Goal: Register for event/course

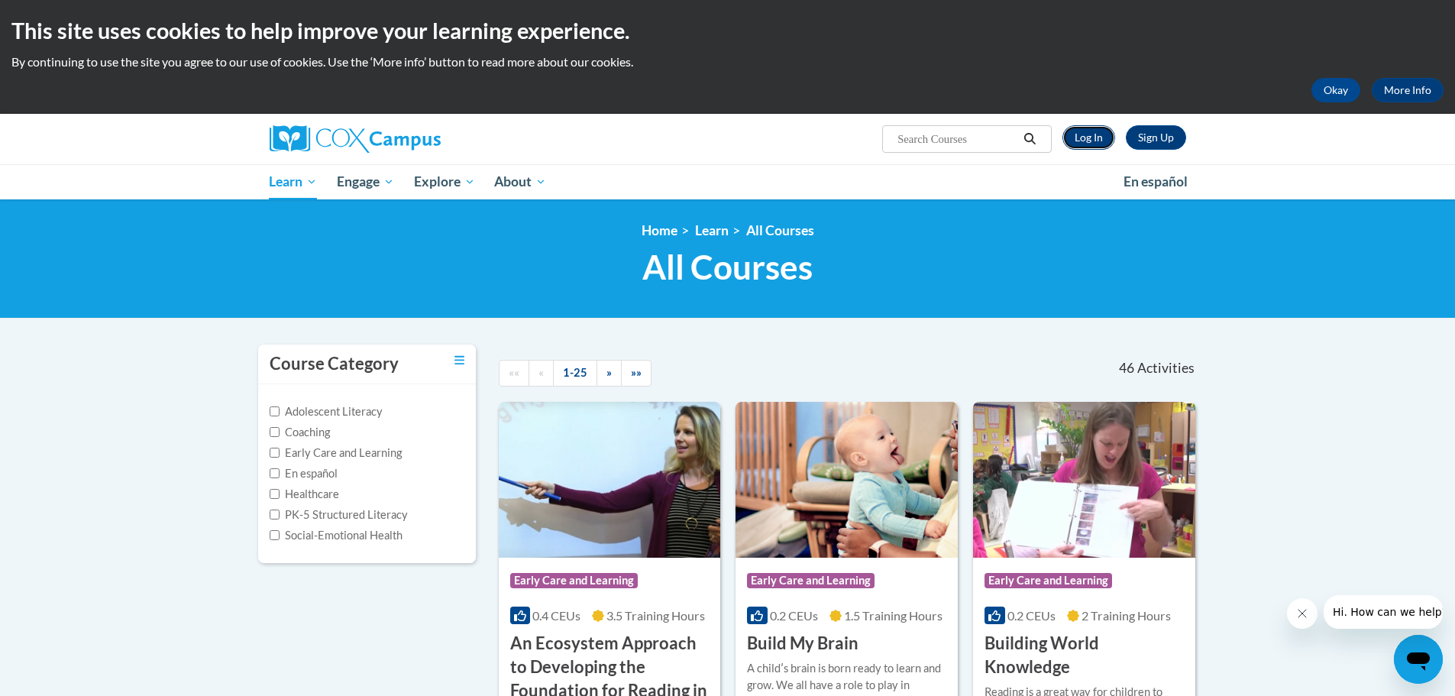
click at [1102, 141] on link "Log In" at bounding box center [1088, 137] width 53 height 24
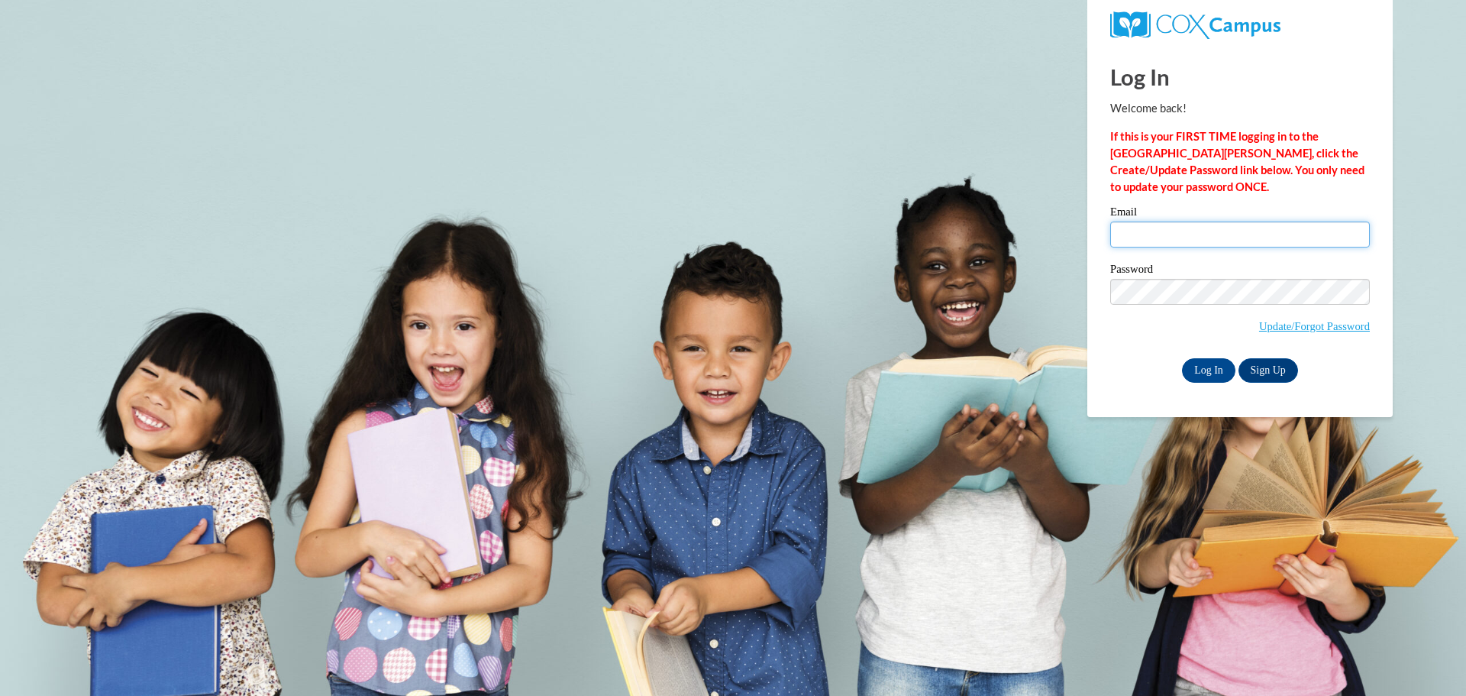
click at [1133, 231] on input "Email" at bounding box center [1240, 234] width 260 height 26
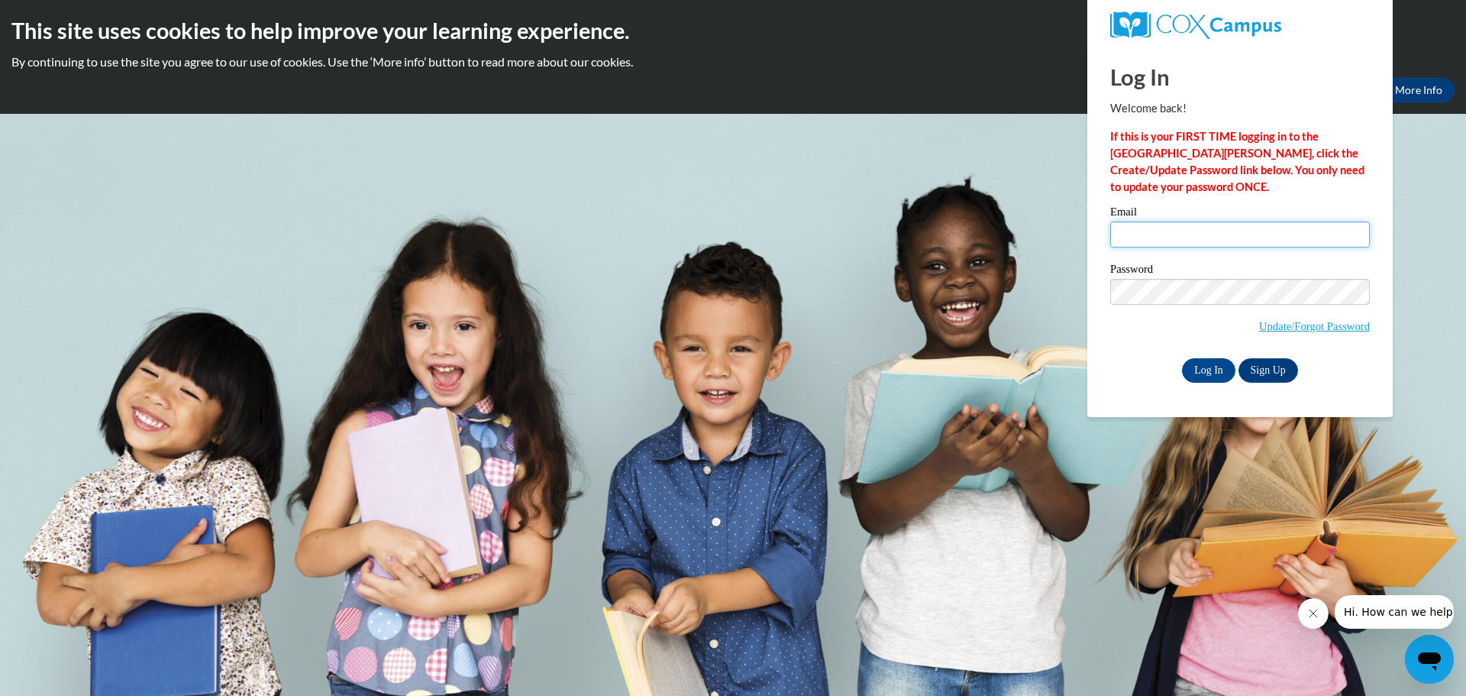
type input "[EMAIL_ADDRESS][DOMAIN_NAME]"
click at [1270, 328] on link "Update/Forgot Password" at bounding box center [1314, 326] width 111 height 12
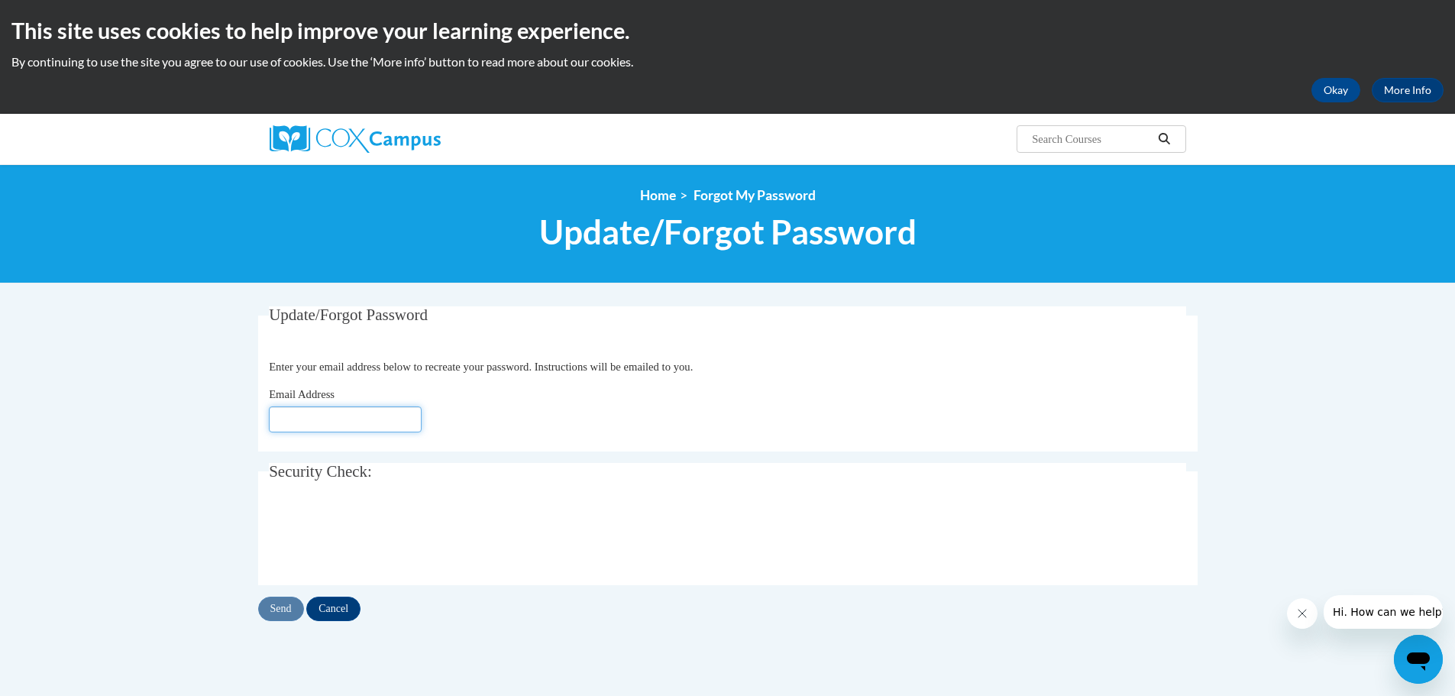
click at [407, 415] on input "Email Address" at bounding box center [345, 419] width 153 height 26
type input "[EMAIL_ADDRESS][DOMAIN_NAME]"
click at [283, 613] on input "Send" at bounding box center [281, 608] width 46 height 24
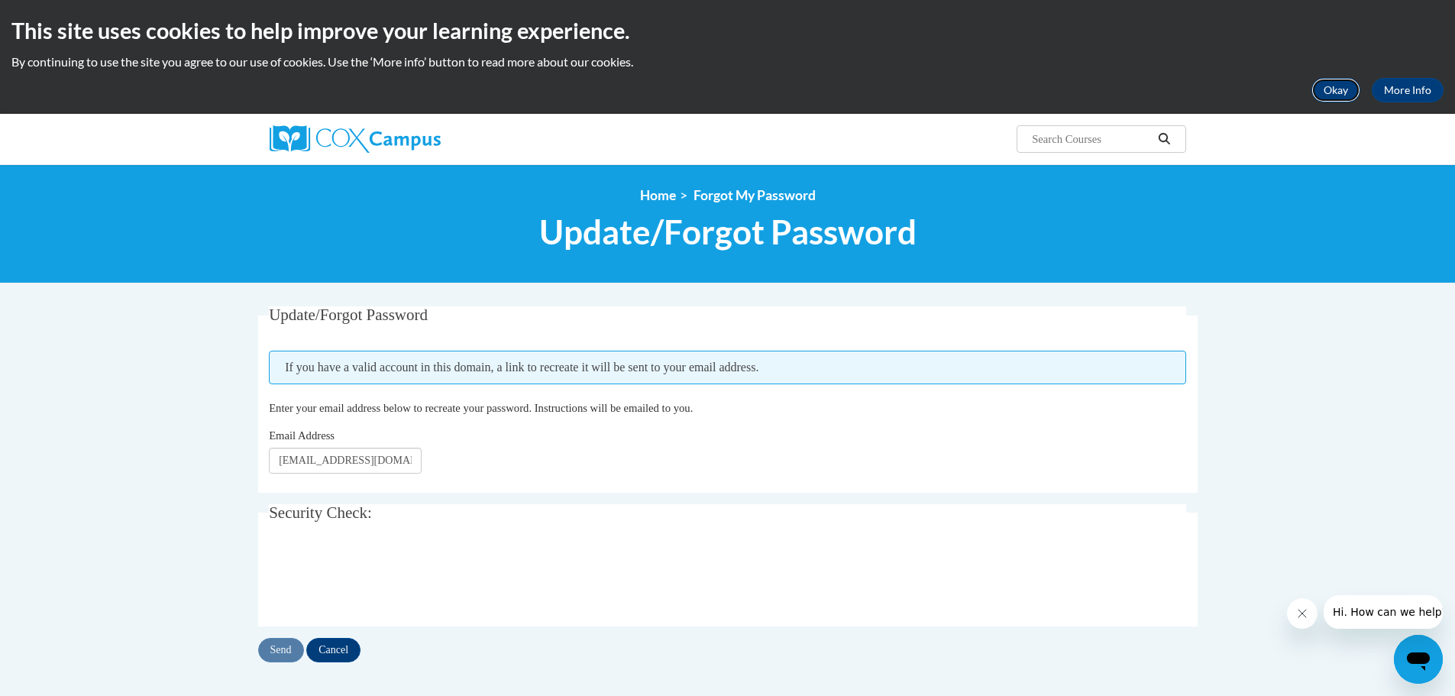
click at [1328, 95] on button "Okay" at bounding box center [1335, 90] width 49 height 24
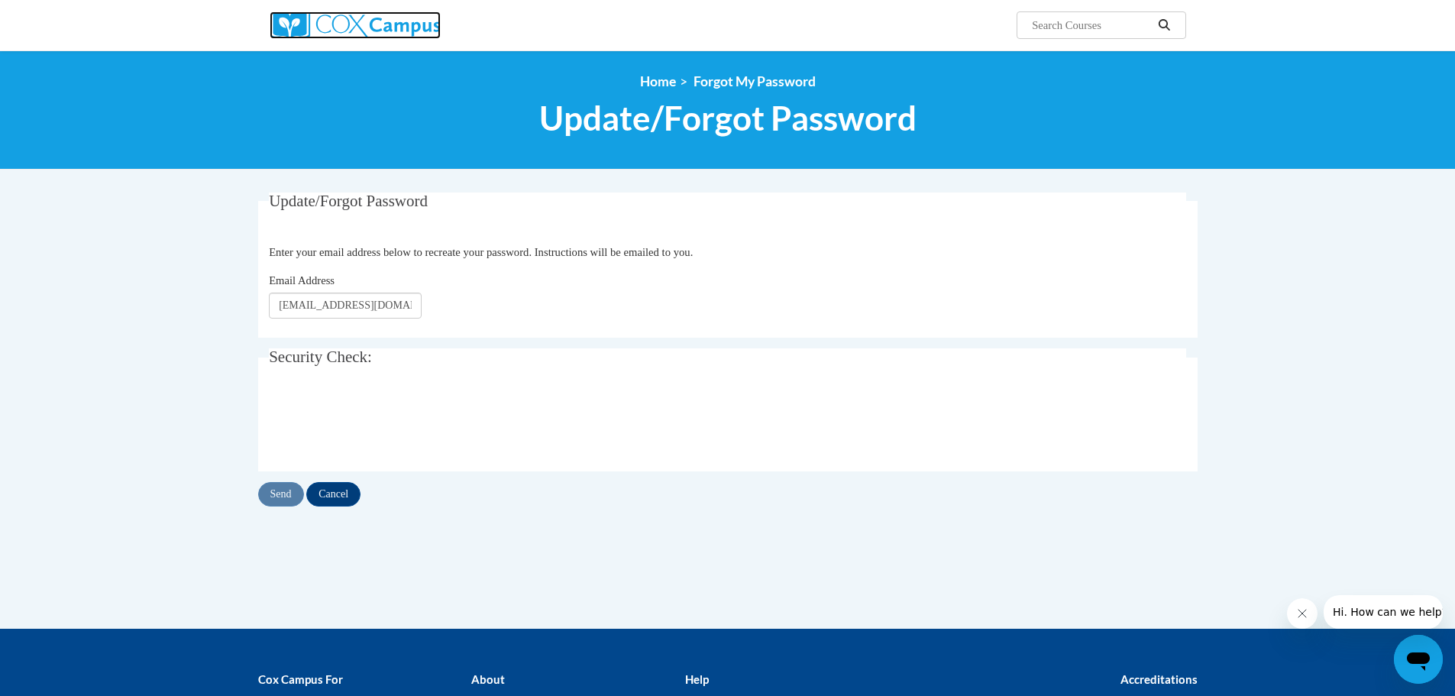
click at [414, 27] on img at bounding box center [355, 24] width 171 height 27
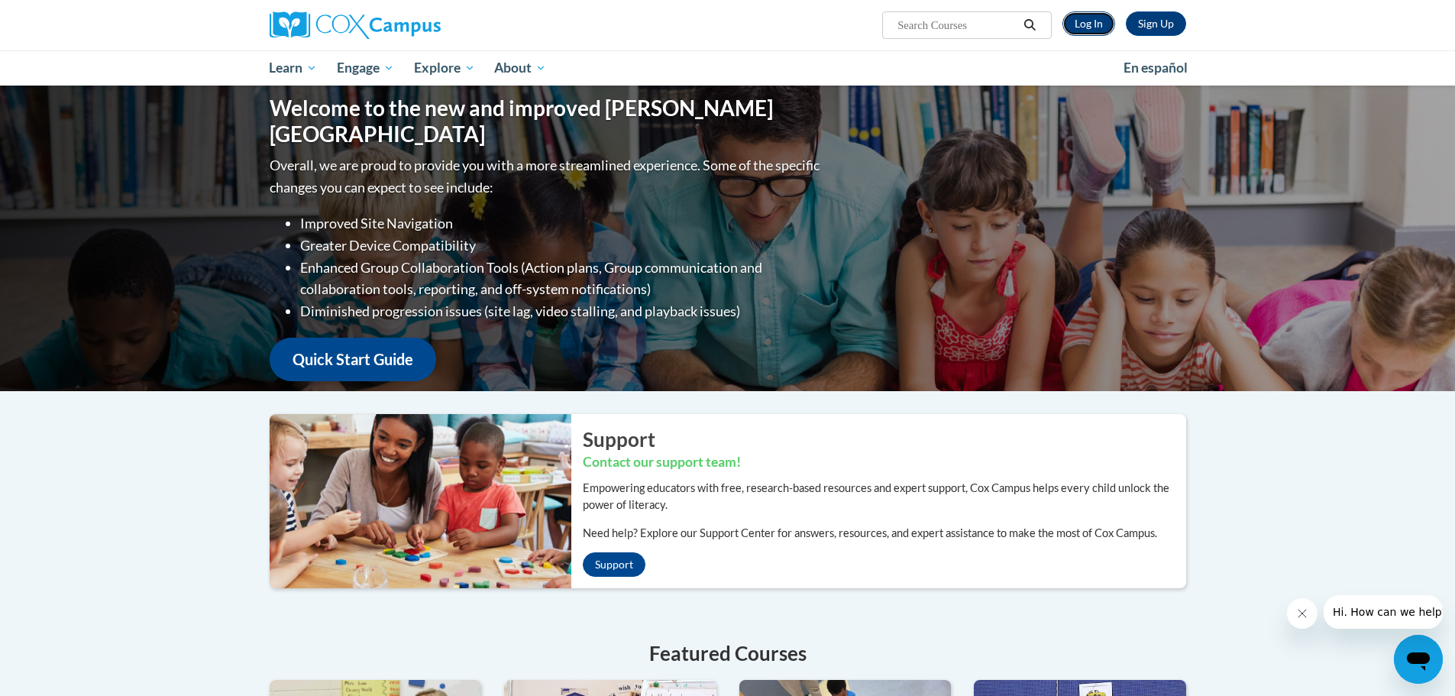
click at [1083, 27] on link "Log In" at bounding box center [1088, 23] width 53 height 24
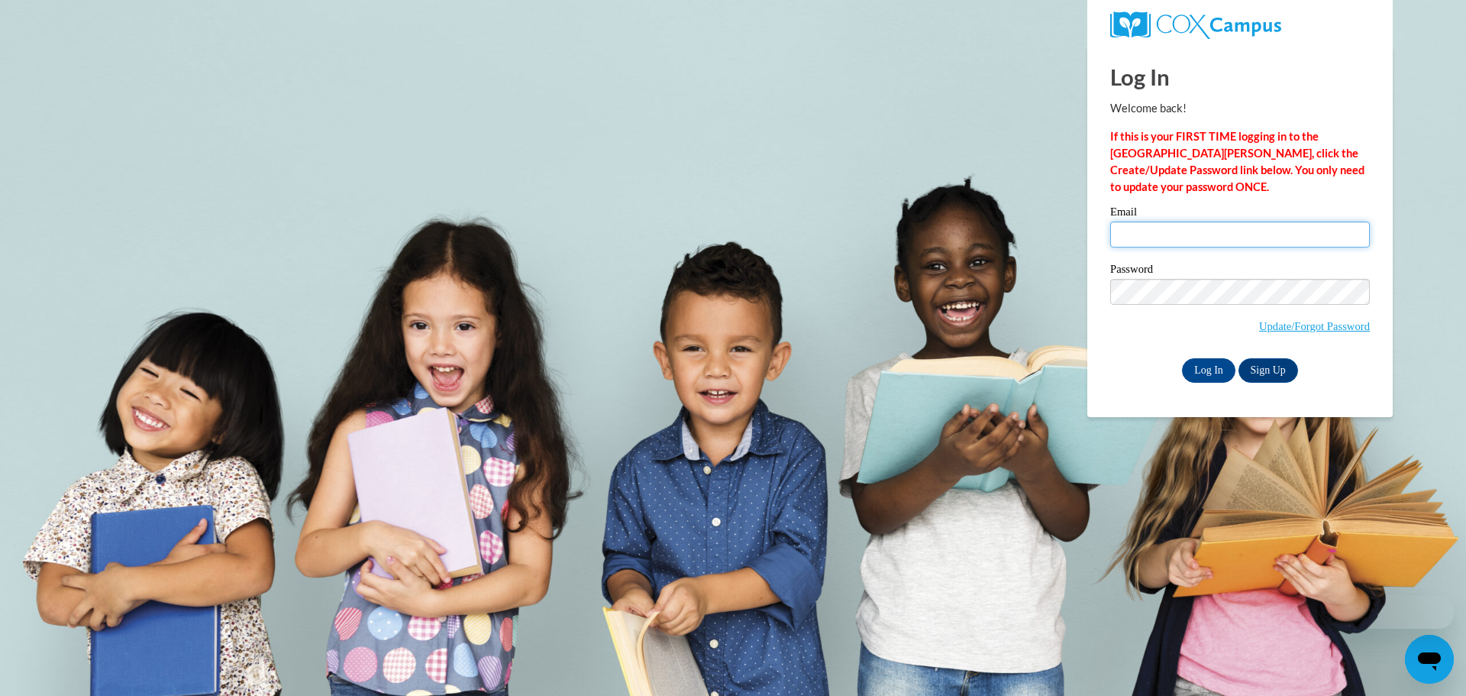
click at [1156, 231] on input "Email" at bounding box center [1240, 234] width 260 height 26
type input "[EMAIL_ADDRESS][DOMAIN_NAME]"
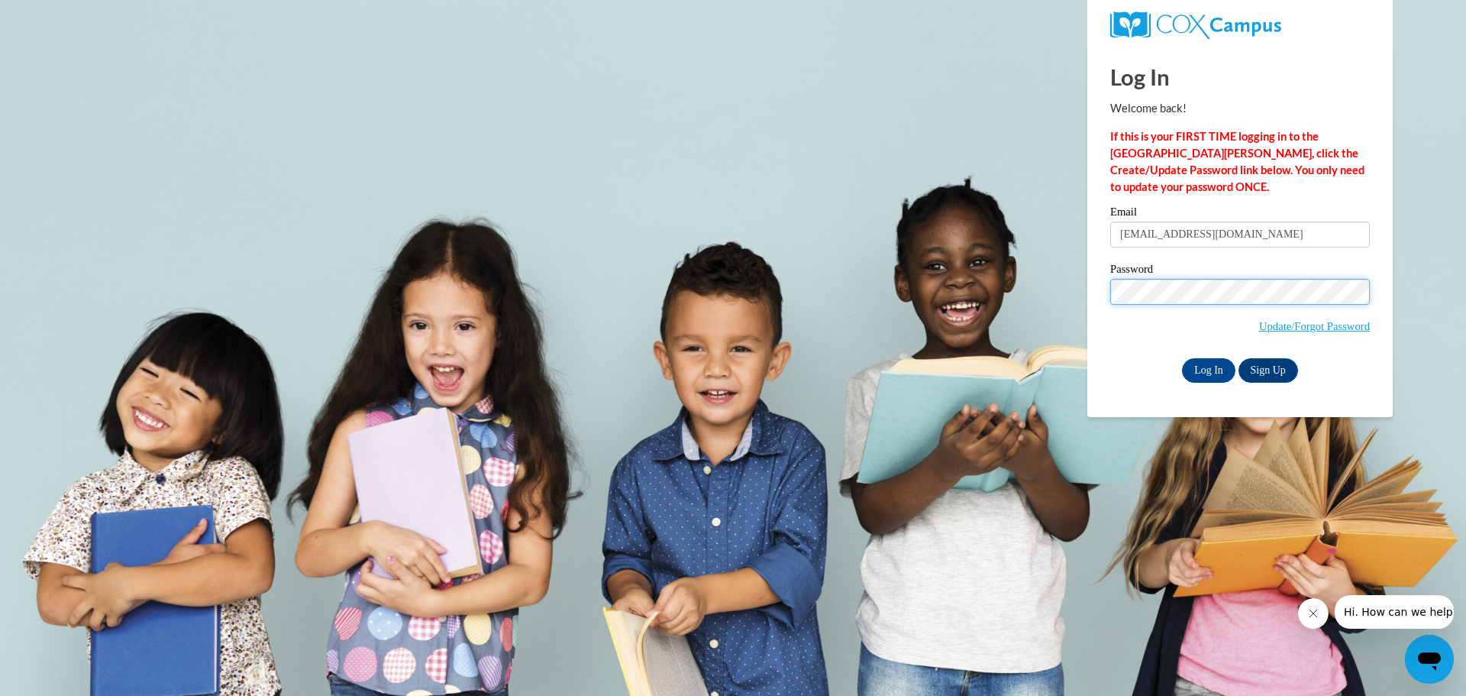
click at [1182, 358] on input "Log In" at bounding box center [1208, 370] width 53 height 24
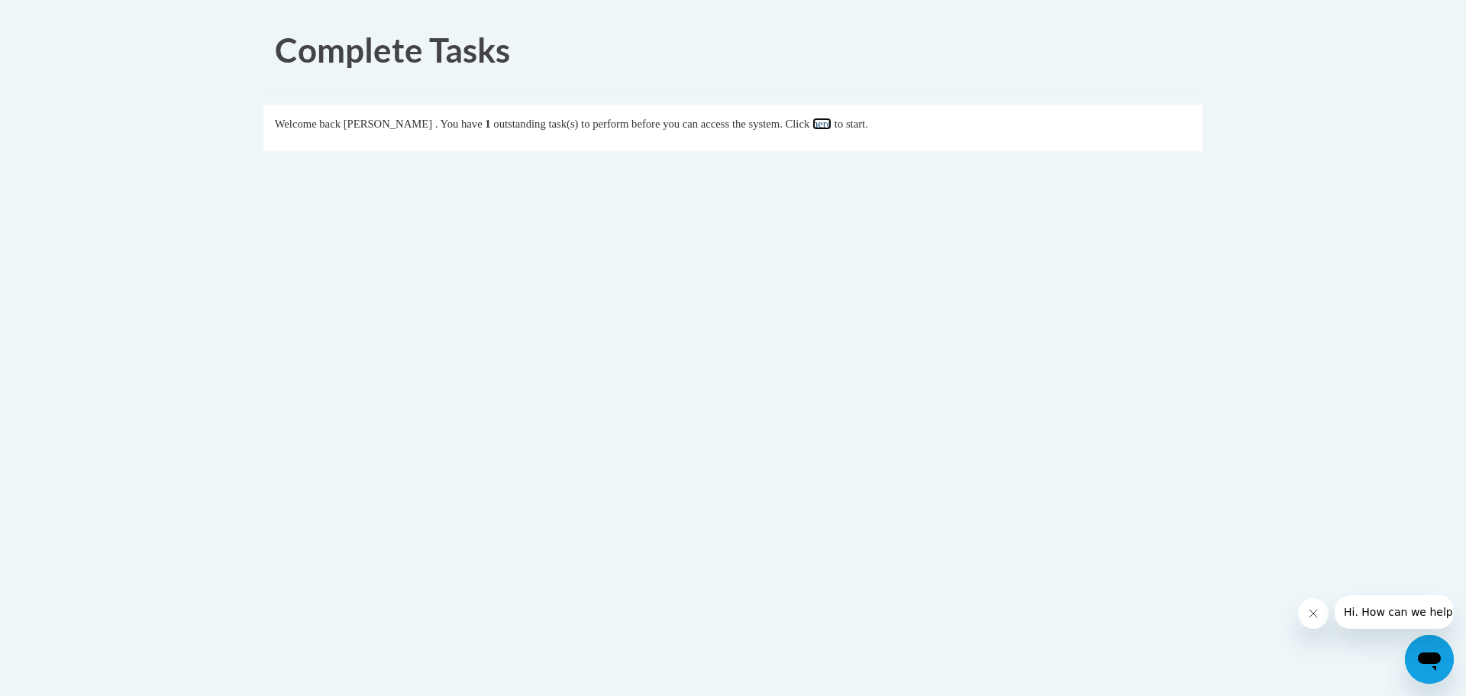
click at [832, 118] on link "here" at bounding box center [821, 124] width 19 height 12
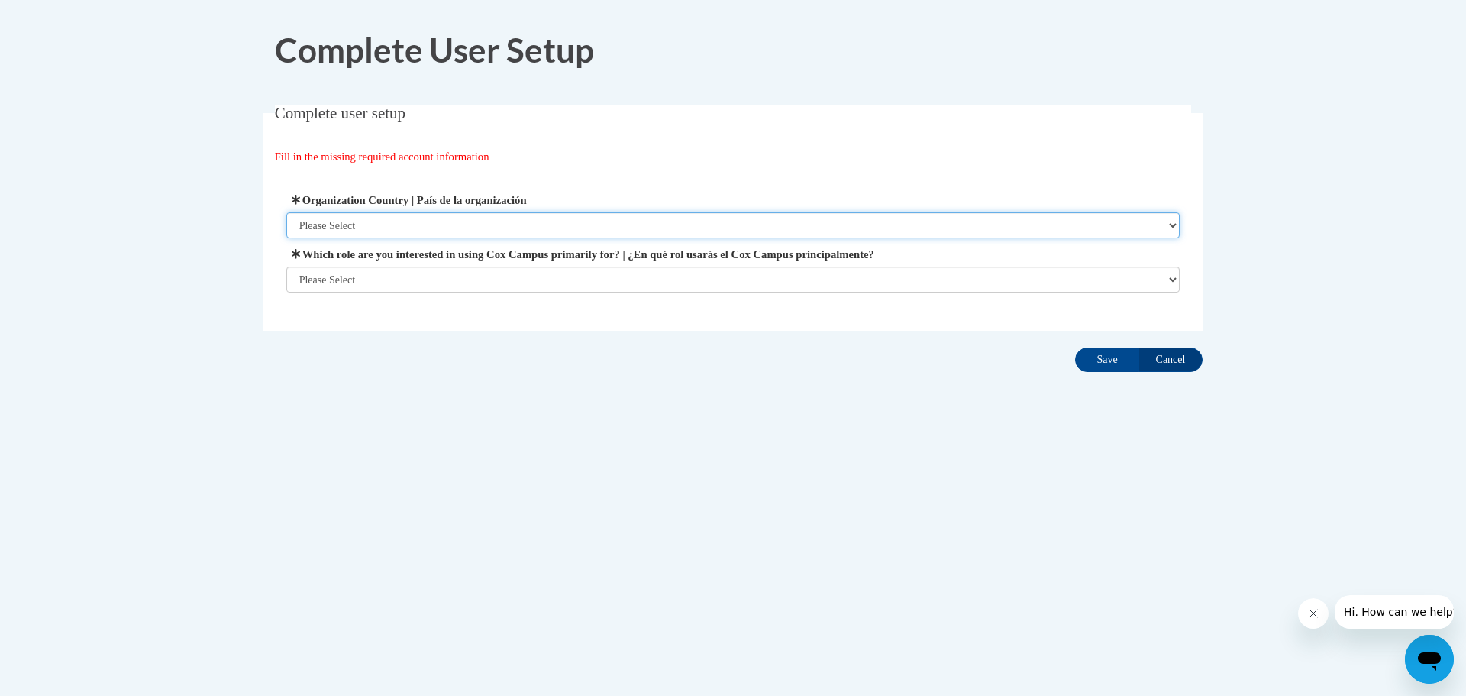
click at [394, 216] on select "Please Select [GEOGRAPHIC_DATA] | [GEOGRAPHIC_DATA] Outside of [GEOGRAPHIC_DATA…" at bounding box center [733, 225] width 894 height 26
select select "ad49bcad-a171-4b2e-b99c-48b446064914"
click at [286, 212] on select "Please Select United States | Estados Unidos Outside of the United States | Fue…" at bounding box center [733, 225] width 894 height 26
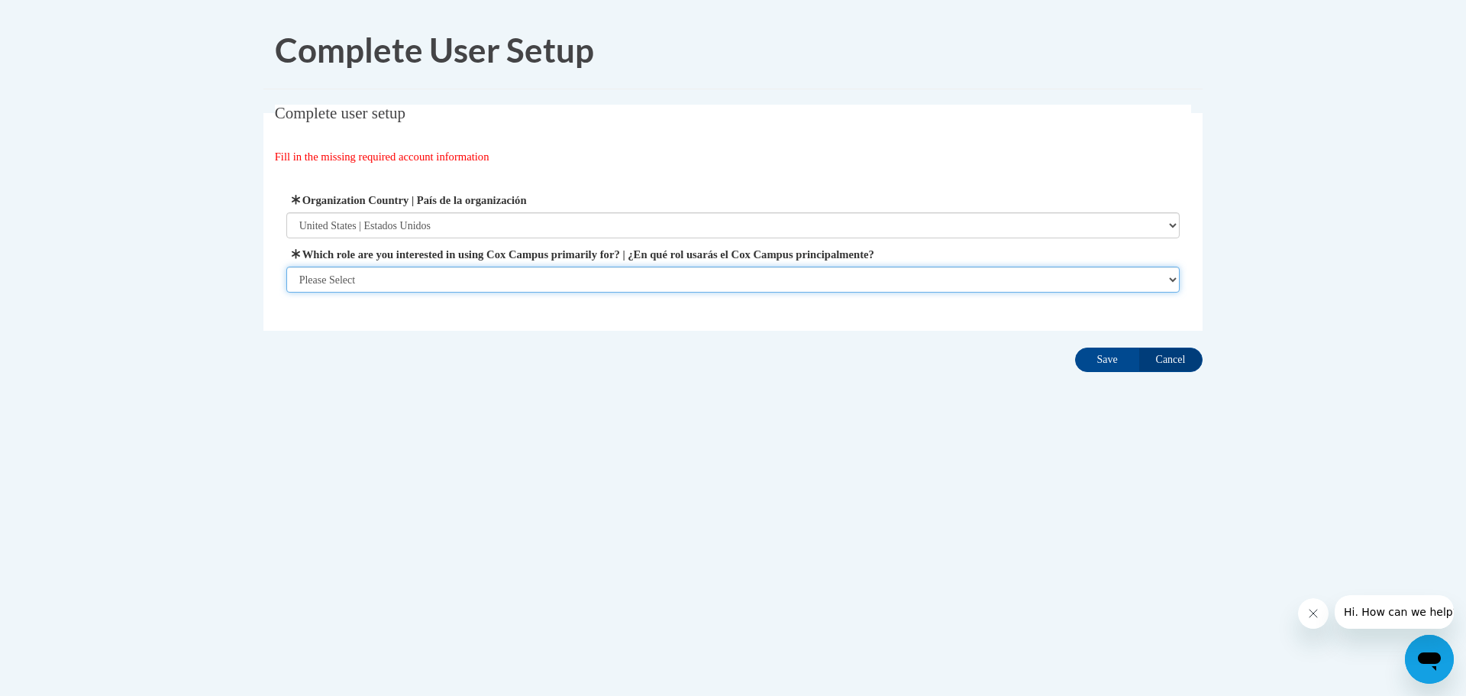
click at [409, 280] on select "Please Select College/University | Colegio/Universidad Community/Nonprofit Part…" at bounding box center [733, 279] width 894 height 26
select select "fbf2d438-af2f-41f8-98f1-81c410e29de3"
click at [286, 292] on select "Please Select College/University | Colegio/Universidad Community/Nonprofit Part…" at bounding box center [733, 279] width 894 height 26
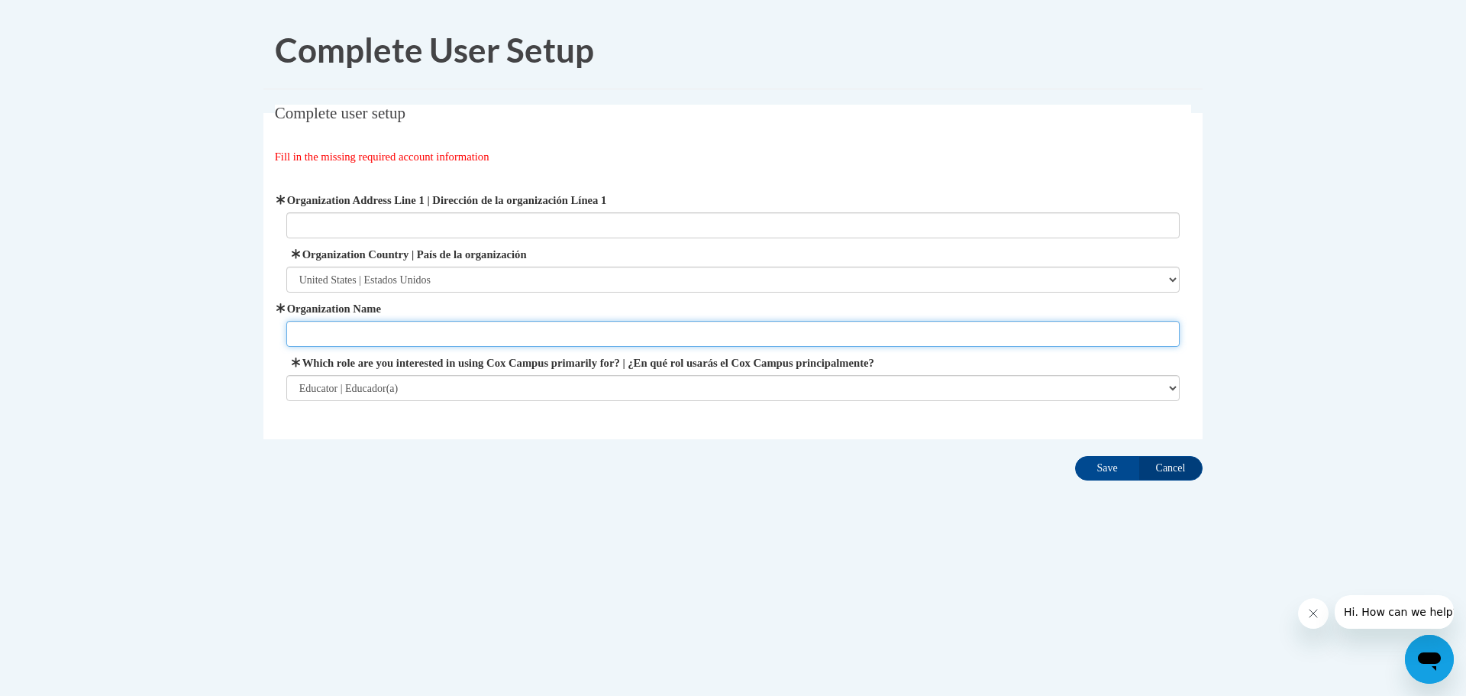
click at [405, 334] on input "Organization Name" at bounding box center [733, 334] width 894 height 26
type input "The Goddard School Anderson Township"
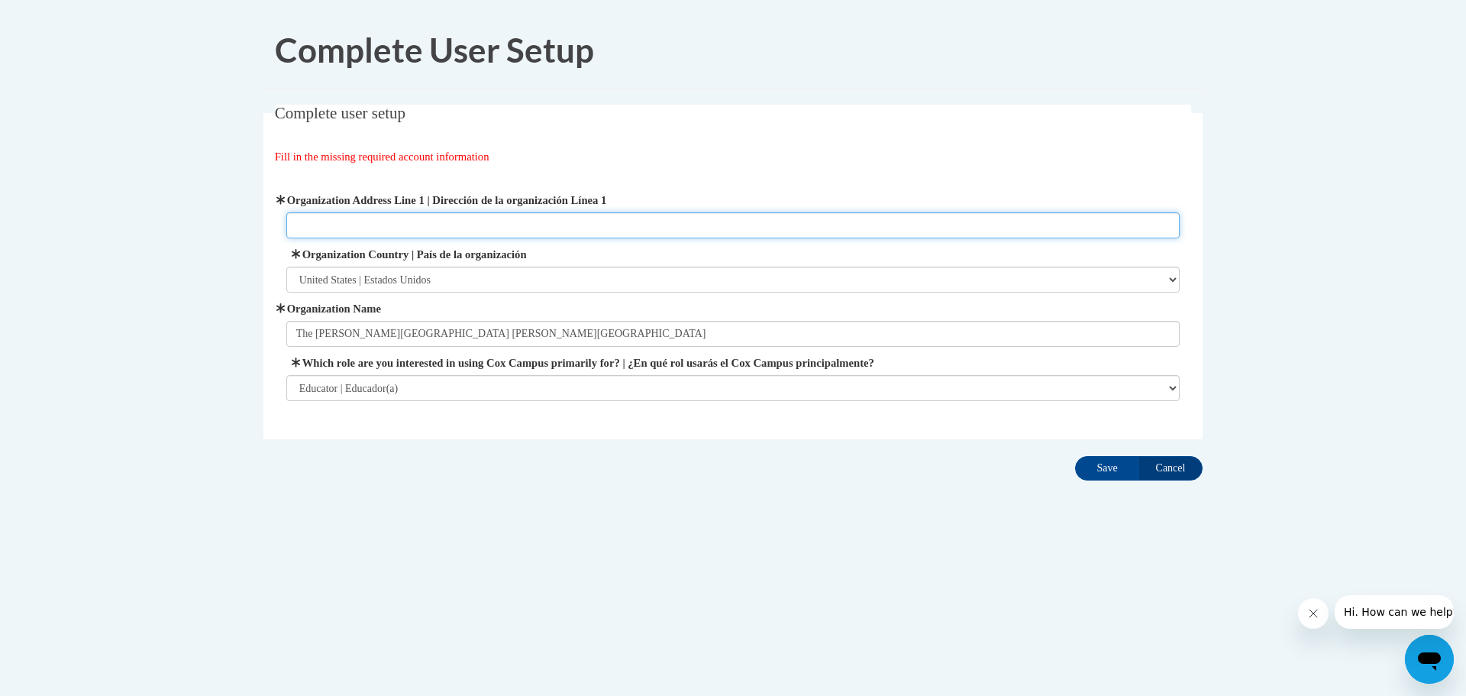
click at [339, 225] on input "Organization Address Line 1 | Dirección de la organización Línea 1" at bounding box center [733, 225] width 894 height 26
type input "1280 Nagel Road"
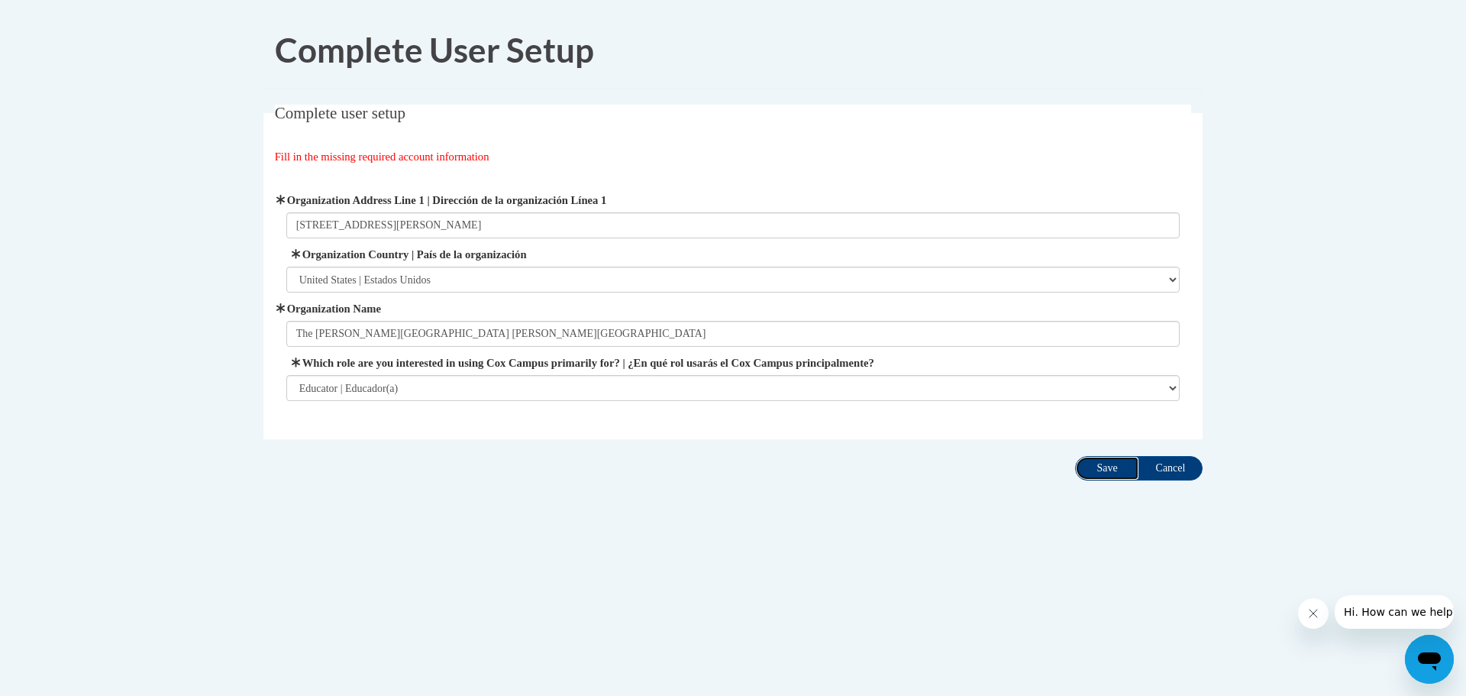
click at [1104, 465] on input "Save" at bounding box center [1107, 468] width 64 height 24
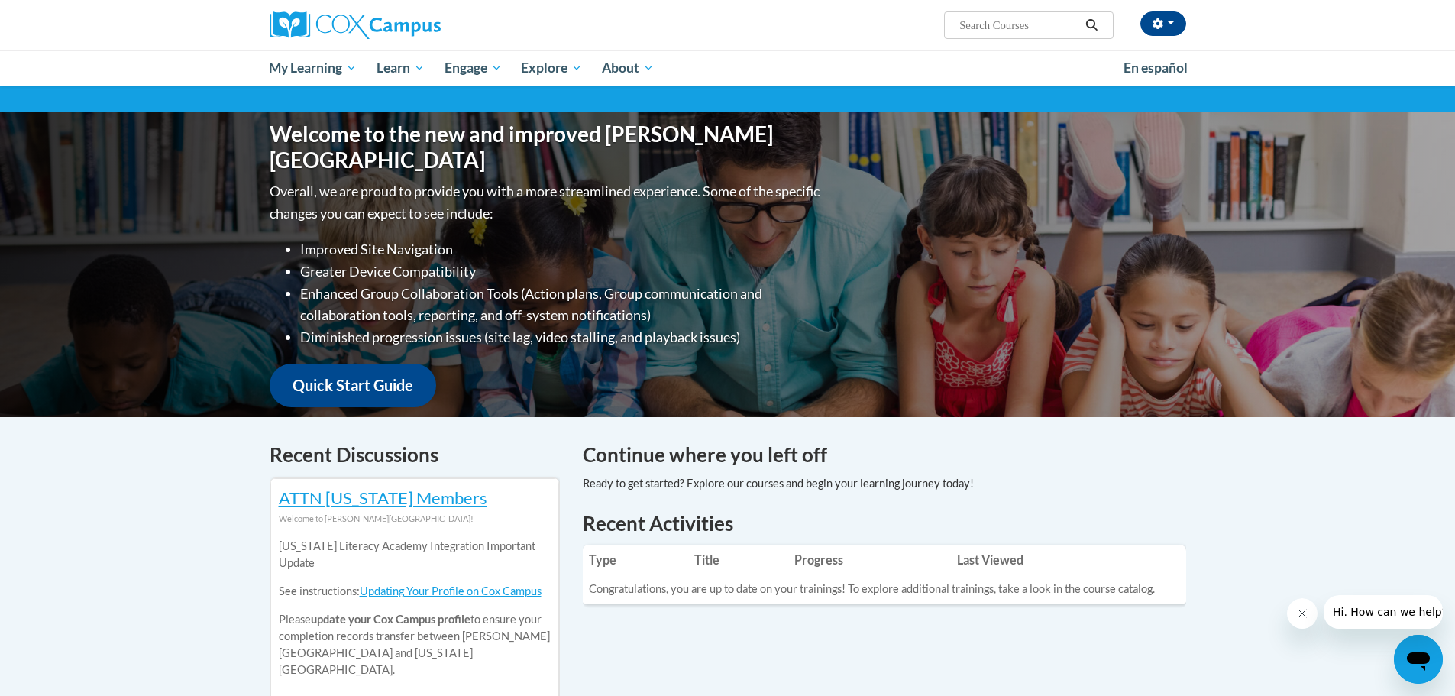
scroll to position [76, 0]
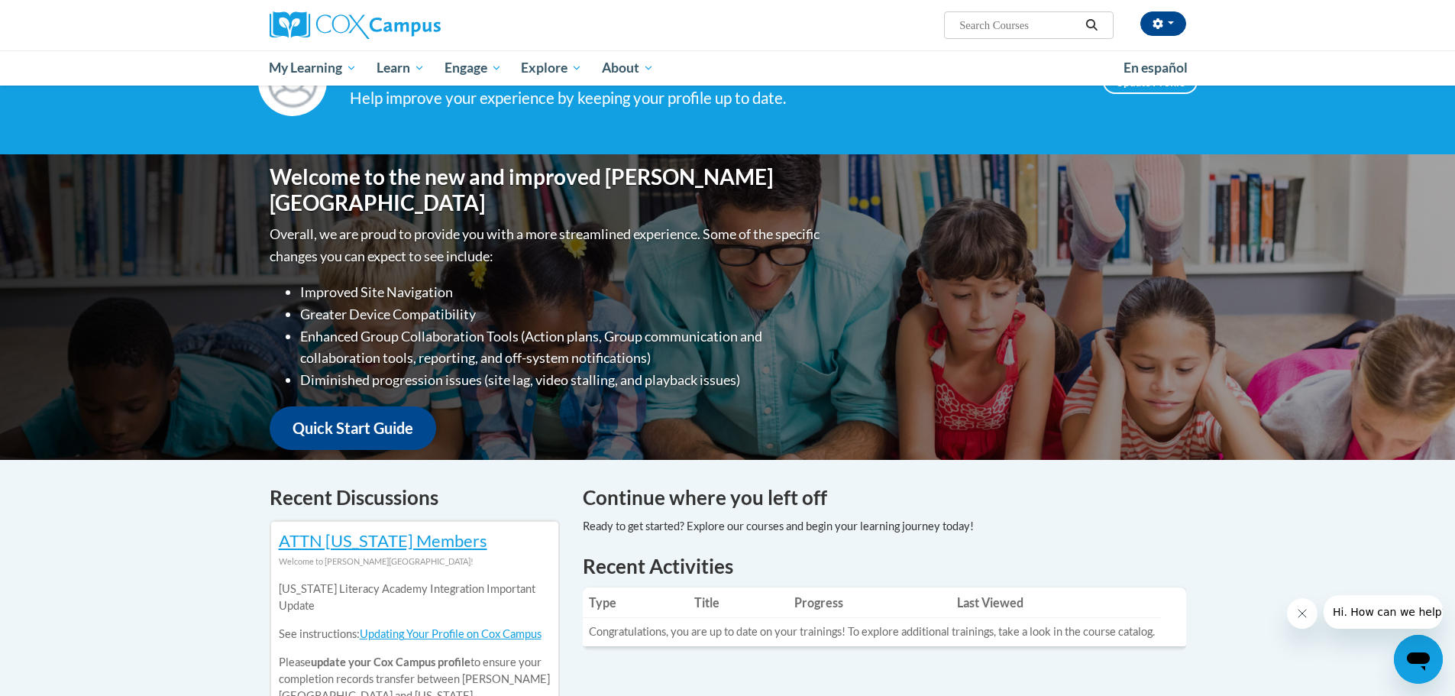
click at [981, 27] on input "Search..." at bounding box center [1019, 25] width 122 height 18
type input "transforming storytime"
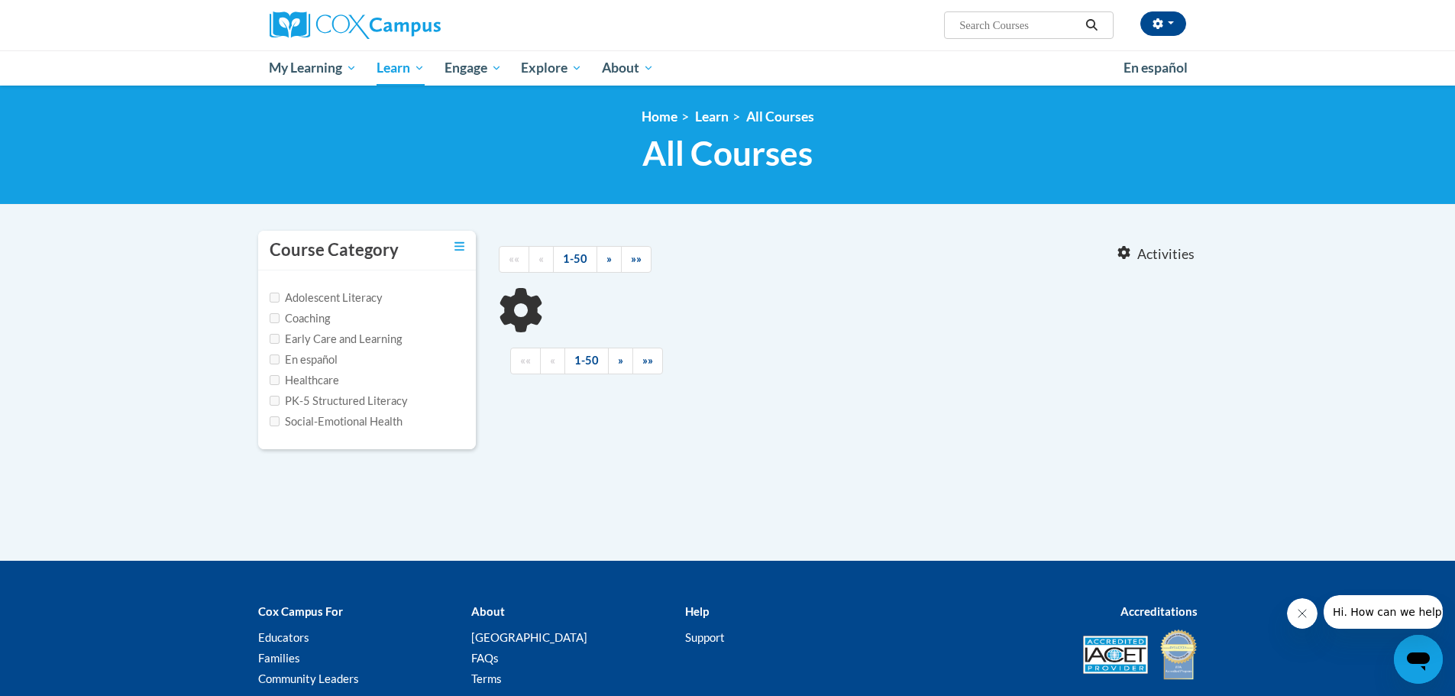
type input "transforming storytime"
click at [278, 338] on input "Early Care and Learning" at bounding box center [275, 339] width 10 height 10
checkbox input "true"
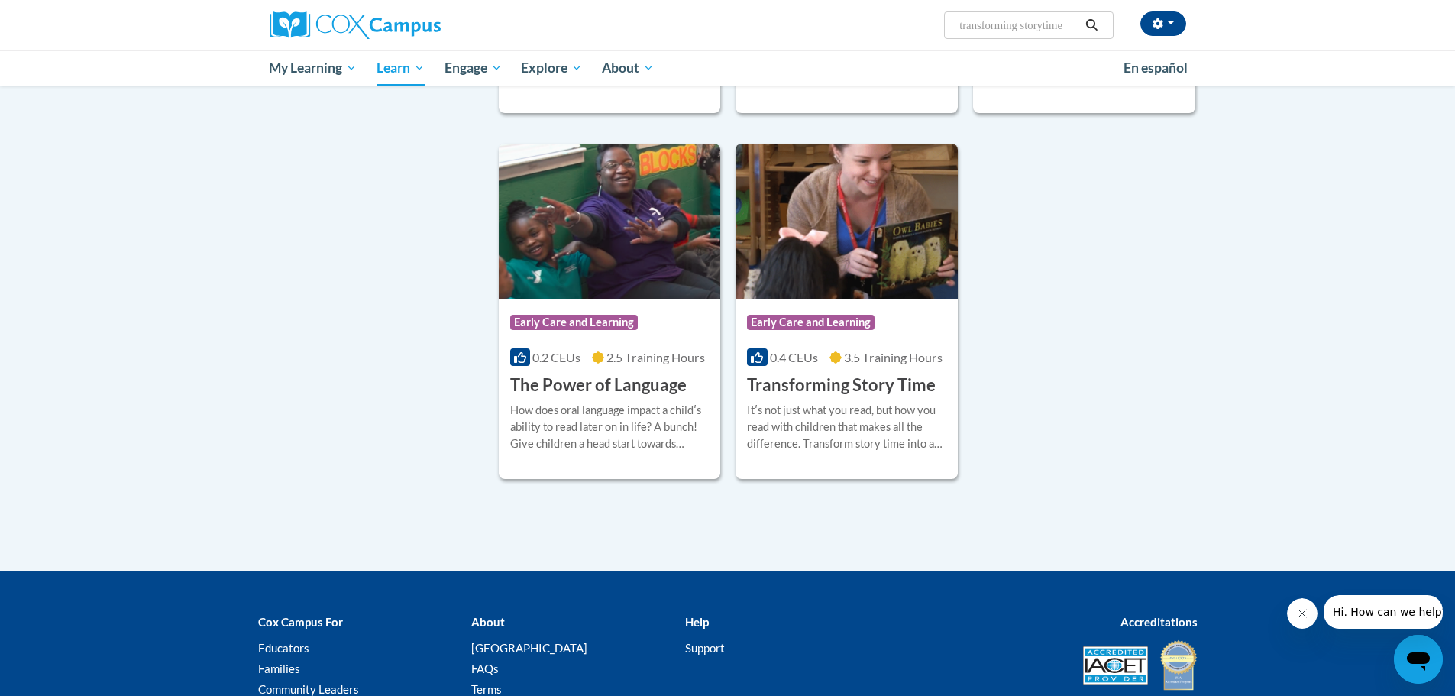
scroll to position [2138, 0]
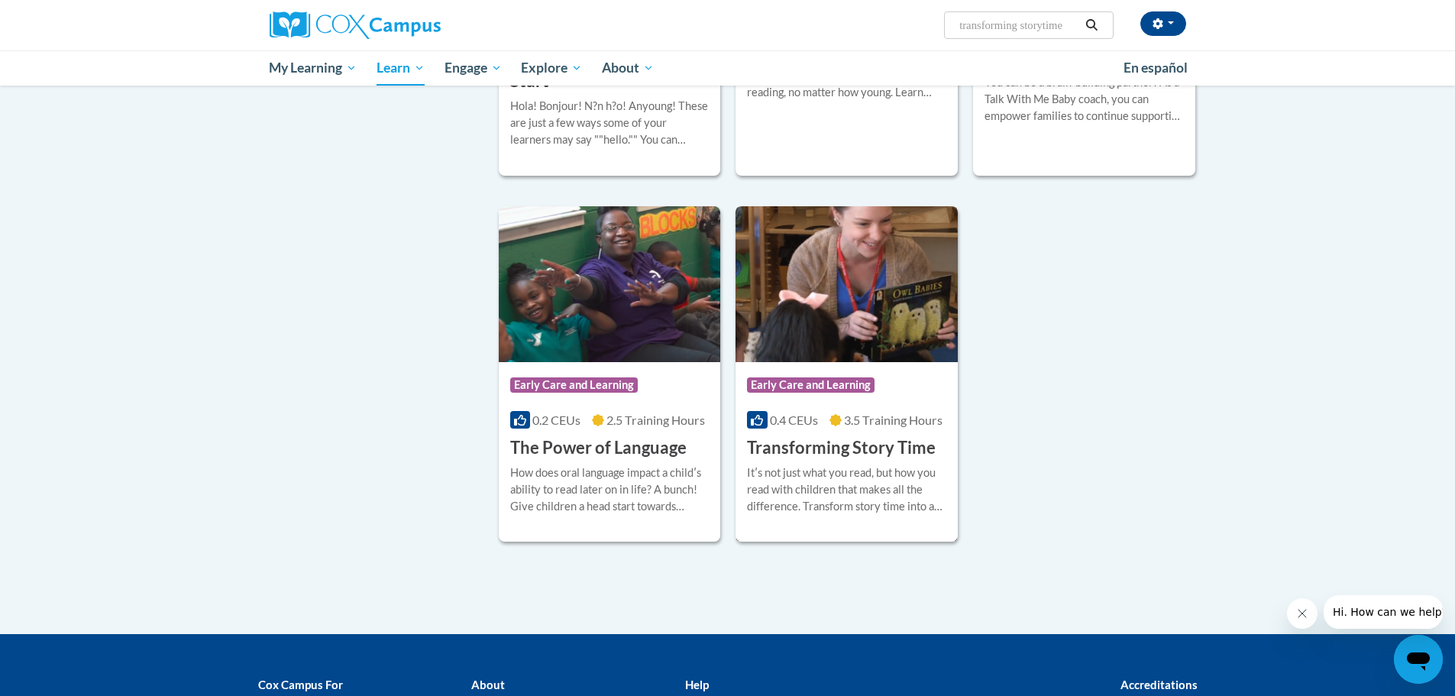
click at [835, 499] on div "Itʹs not just what you read, but how you read with children that makes all the …" at bounding box center [846, 489] width 199 height 50
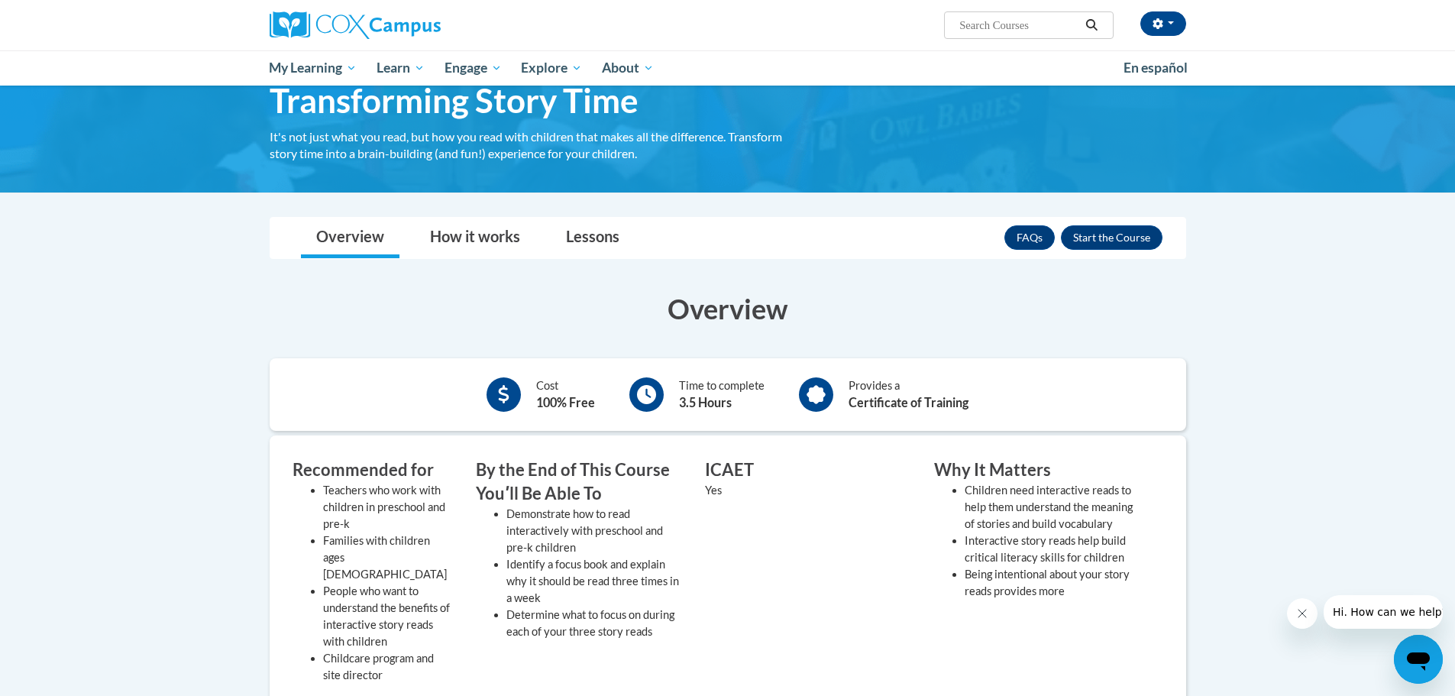
scroll to position [76, 0]
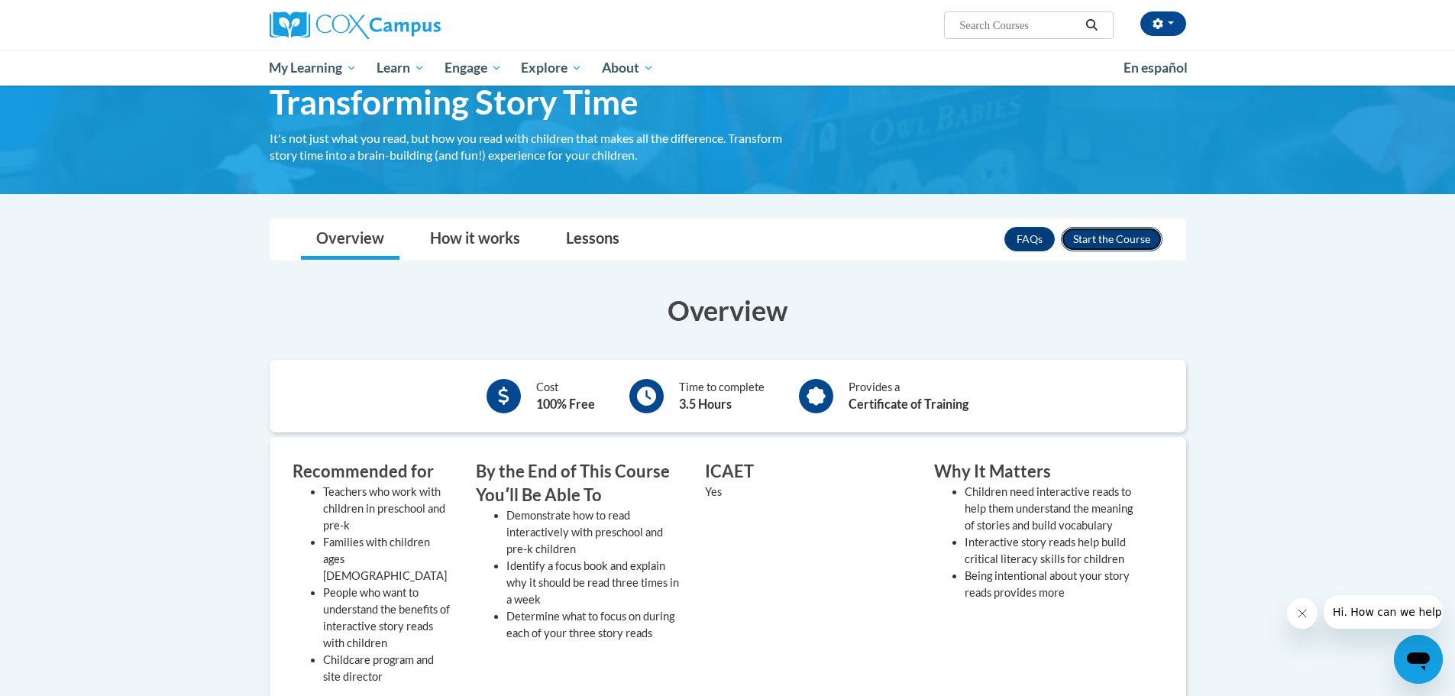
click at [1110, 237] on button "Enroll" at bounding box center [1112, 239] width 102 height 24
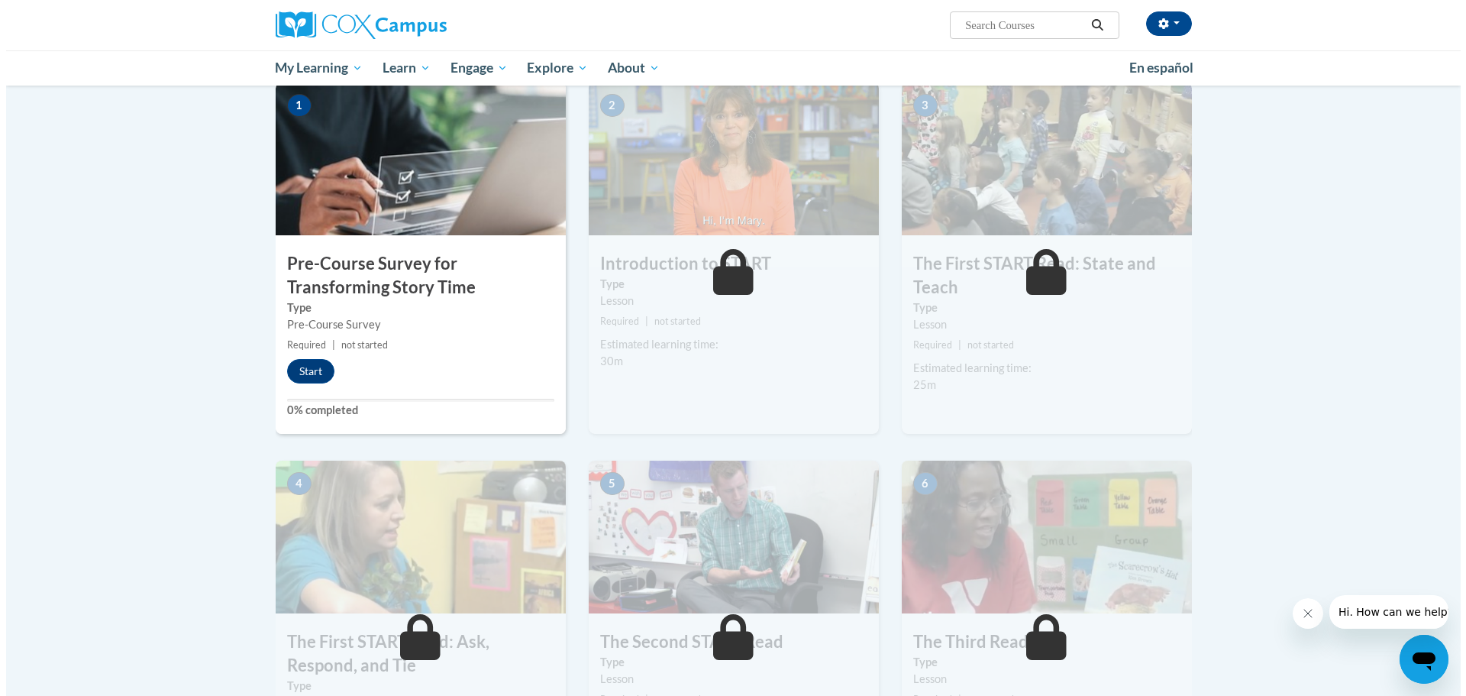
scroll to position [310, 0]
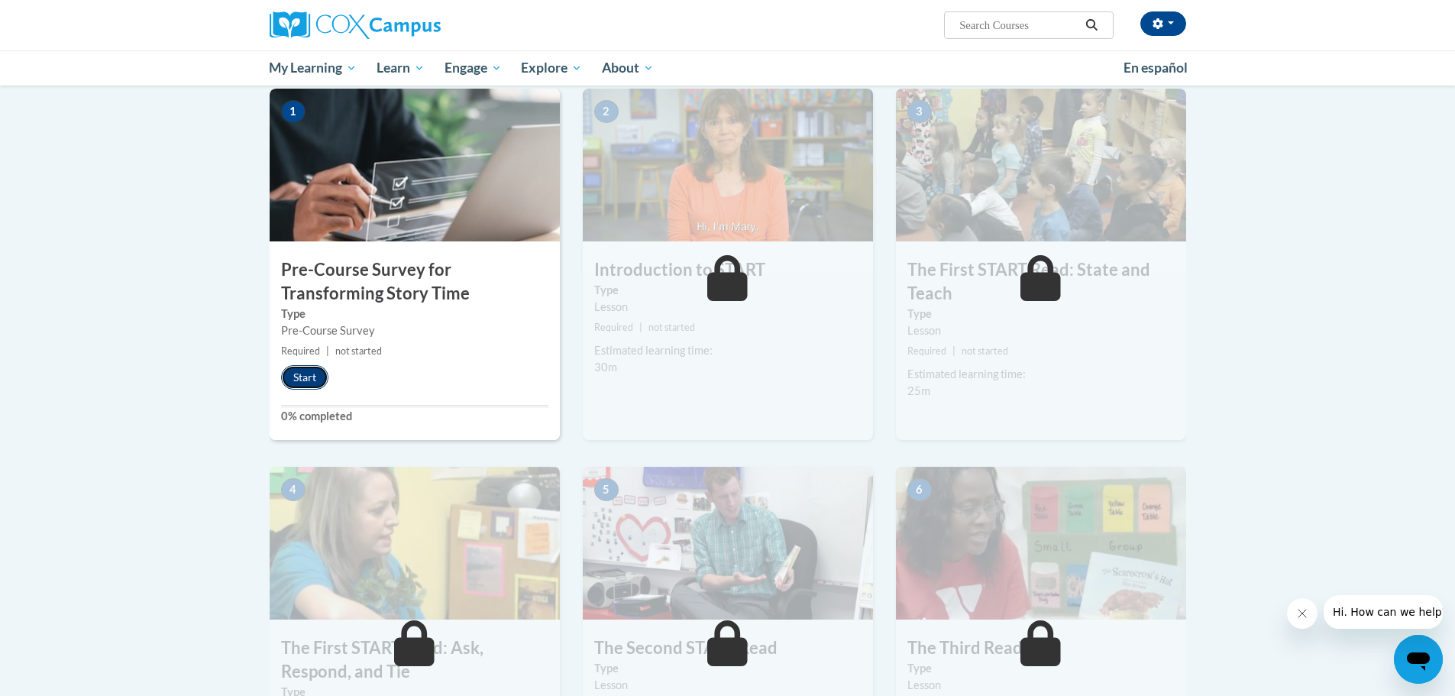
click at [298, 370] on button "Start" at bounding box center [304, 377] width 47 height 24
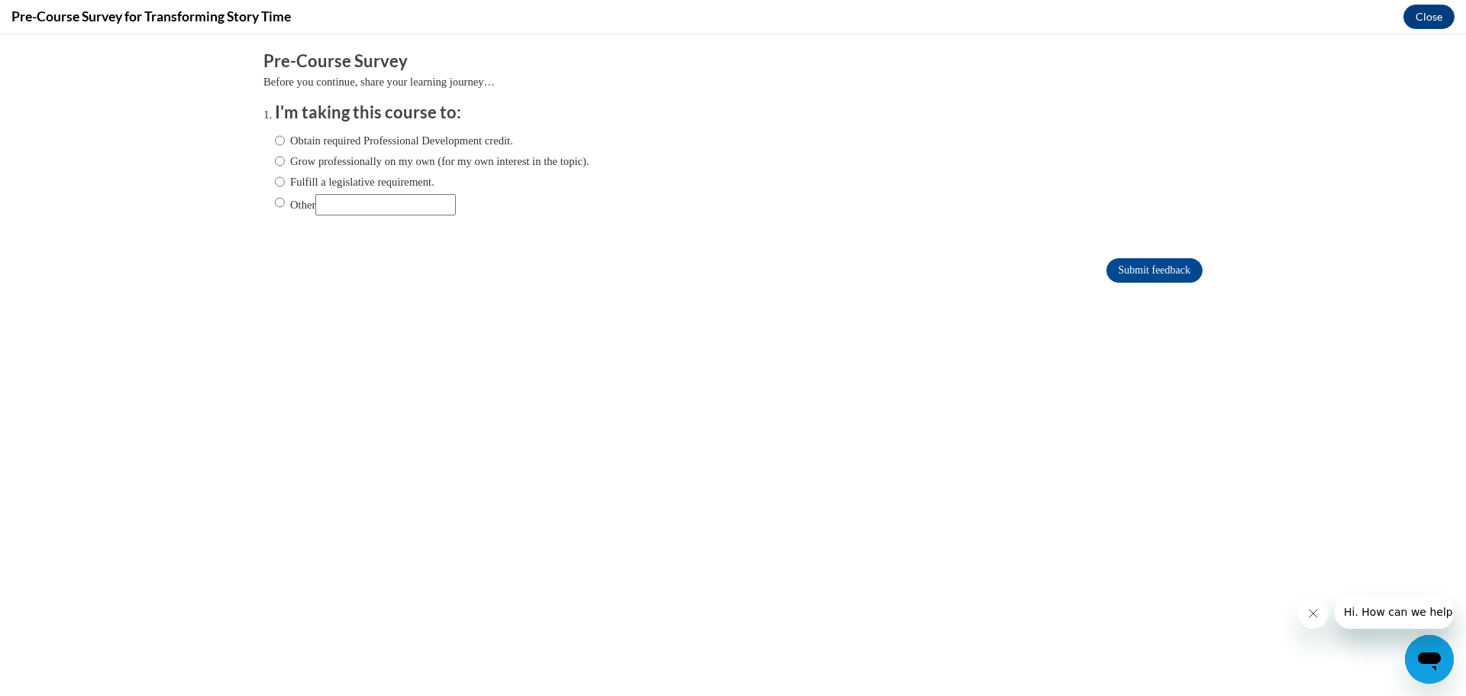
scroll to position [0, 0]
click at [275, 144] on input "Obtain required Professional Development credit." at bounding box center [280, 140] width 10 height 17
radio input "true"
click at [275, 163] on input "Grow professionally on my own (for my own interest in the topic)." at bounding box center [280, 161] width 10 height 17
radio input "true"
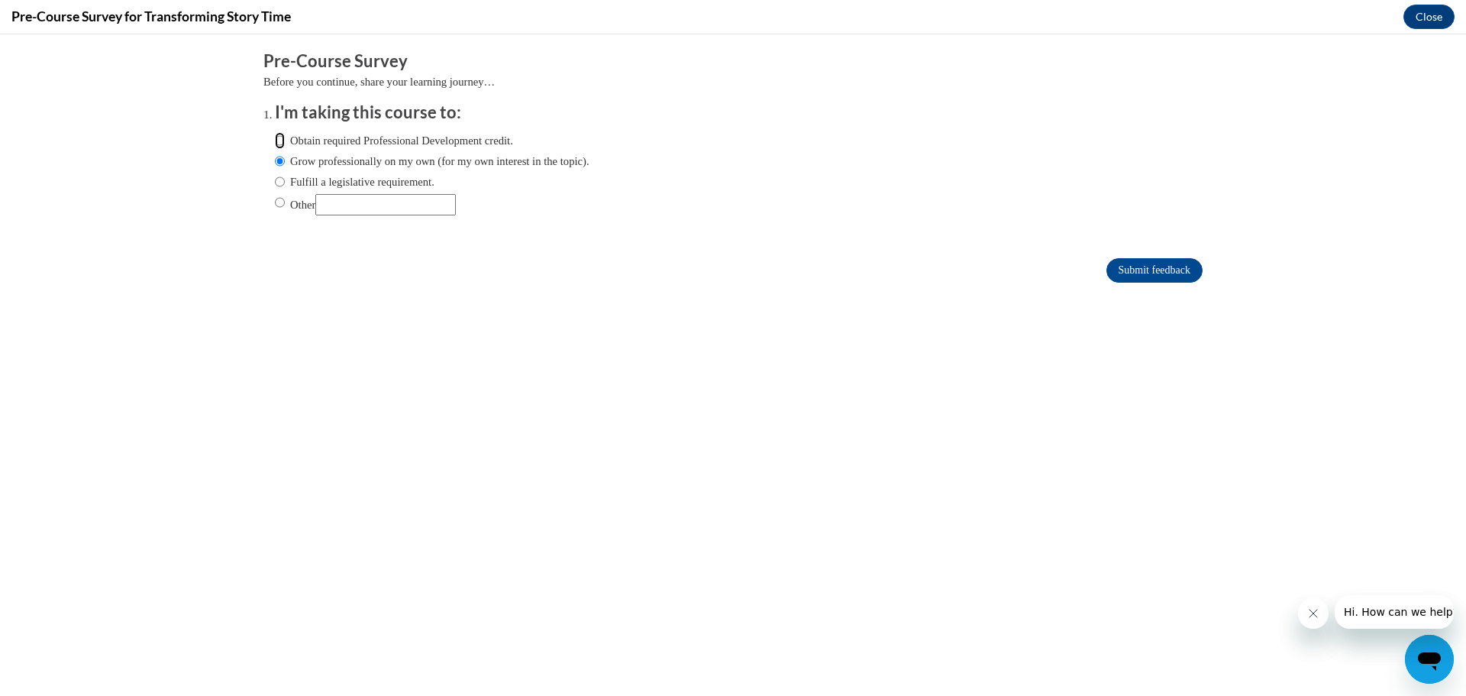
click at [275, 137] on input "Obtain required Professional Development credit." at bounding box center [280, 140] width 10 height 17
radio input "true"
click at [1128, 267] on input "Submit feedback" at bounding box center [1154, 270] width 96 height 24
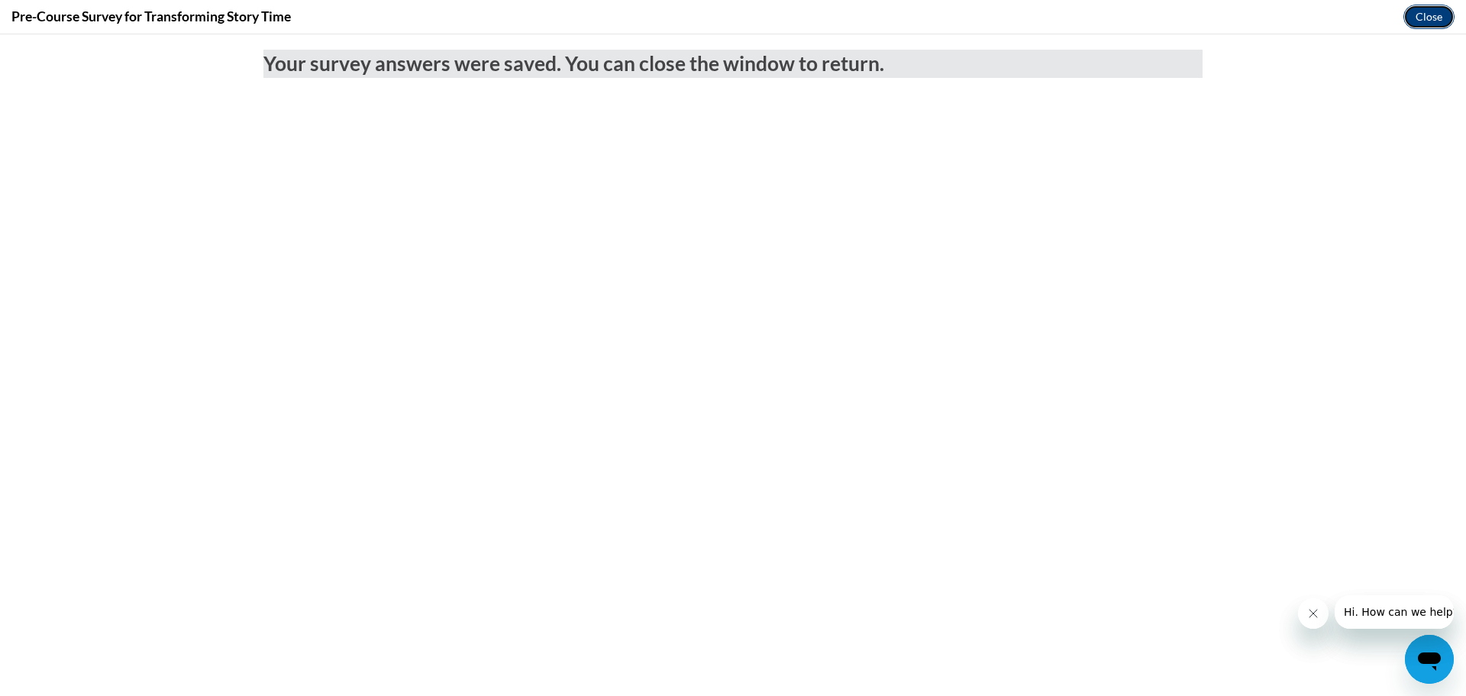
click at [1422, 18] on button "Close" at bounding box center [1429, 17] width 51 height 24
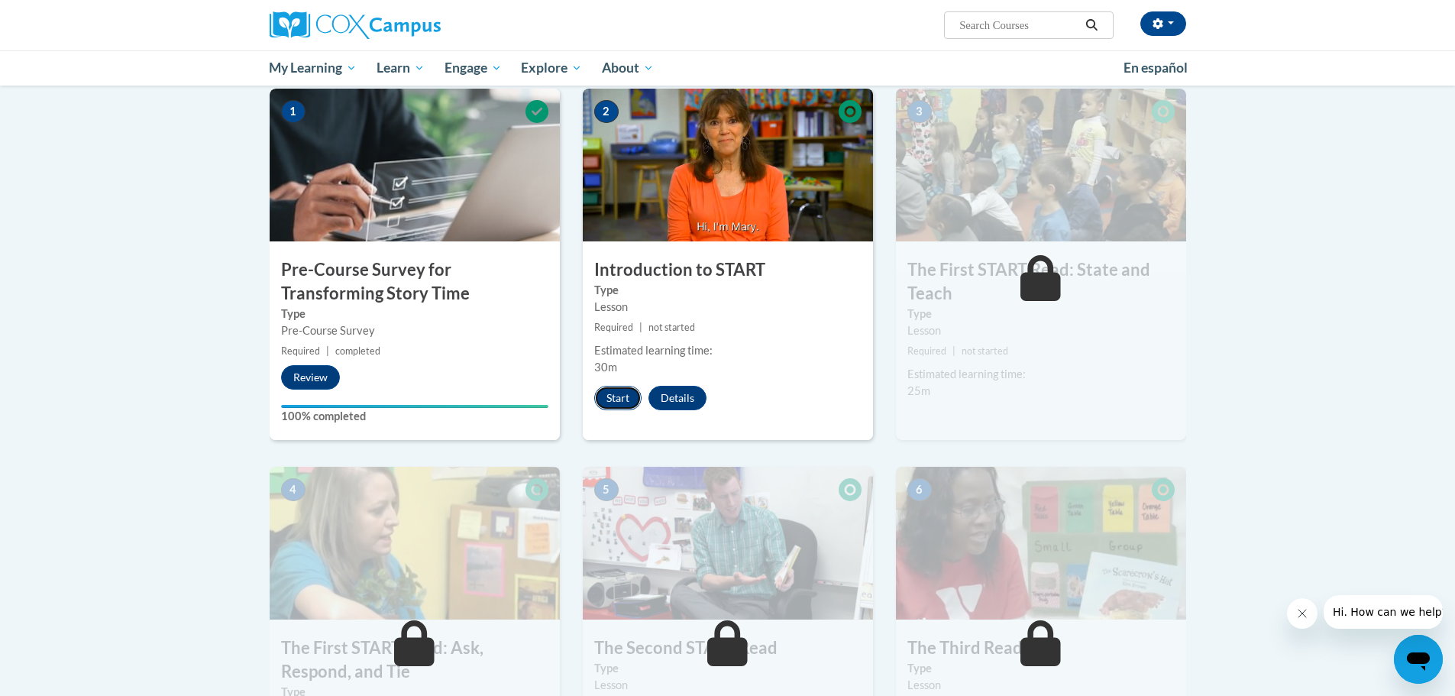
click at [615, 396] on button "Start" at bounding box center [617, 398] width 47 height 24
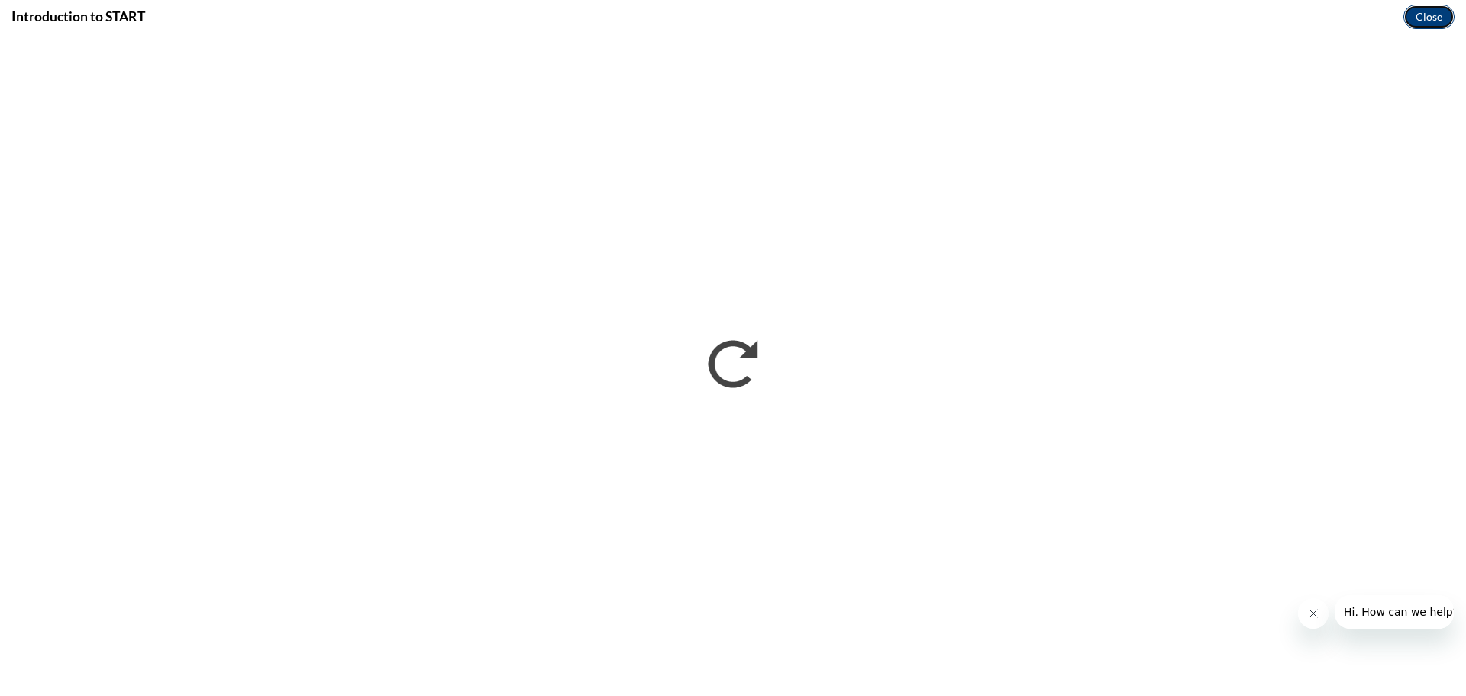
click at [1433, 13] on button "Close" at bounding box center [1429, 17] width 51 height 24
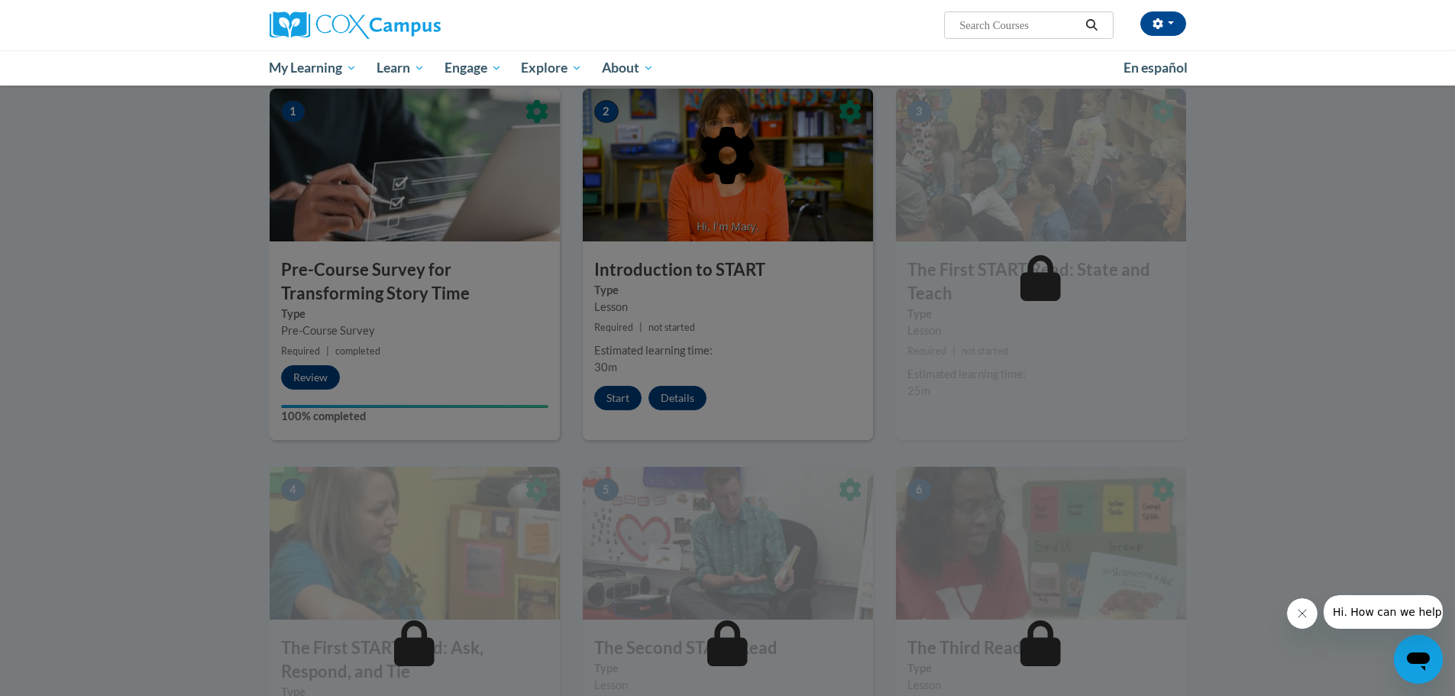
click at [995, 21] on input "Search..." at bounding box center [1019, 25] width 122 height 18
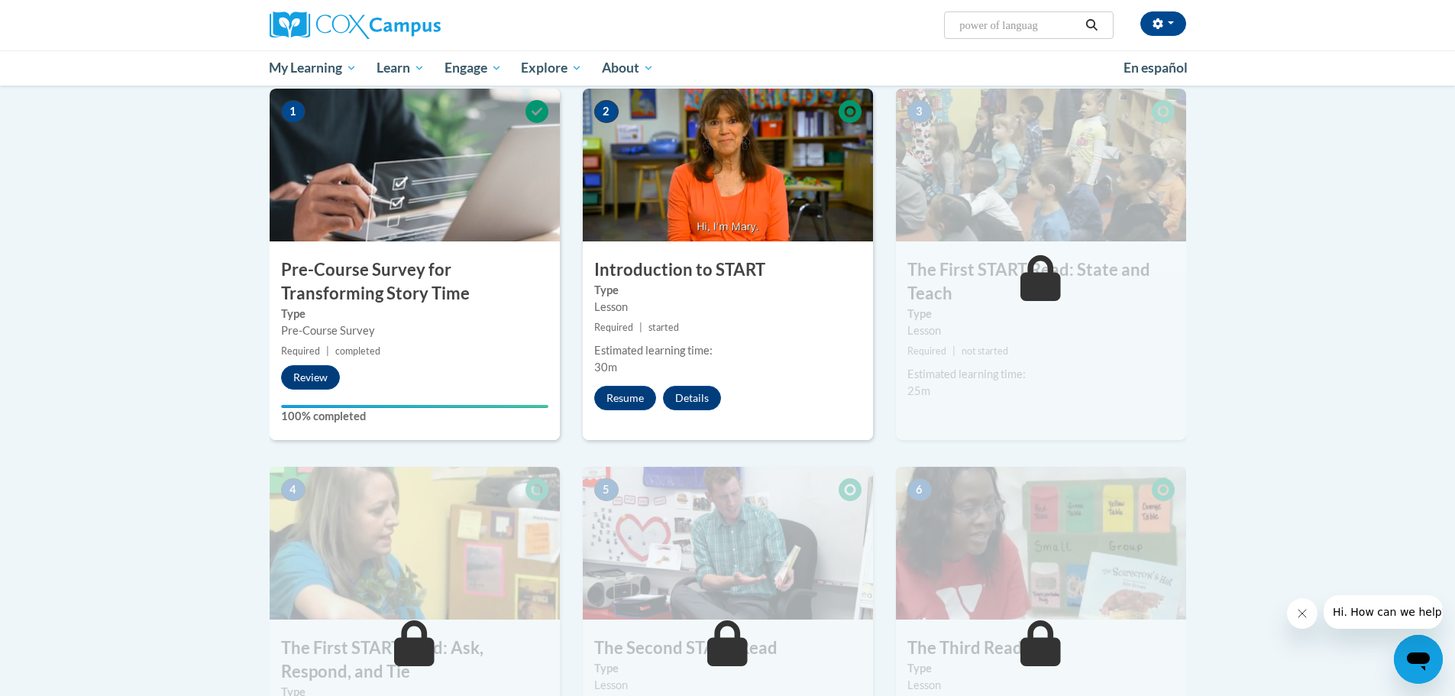
type input "power of language"
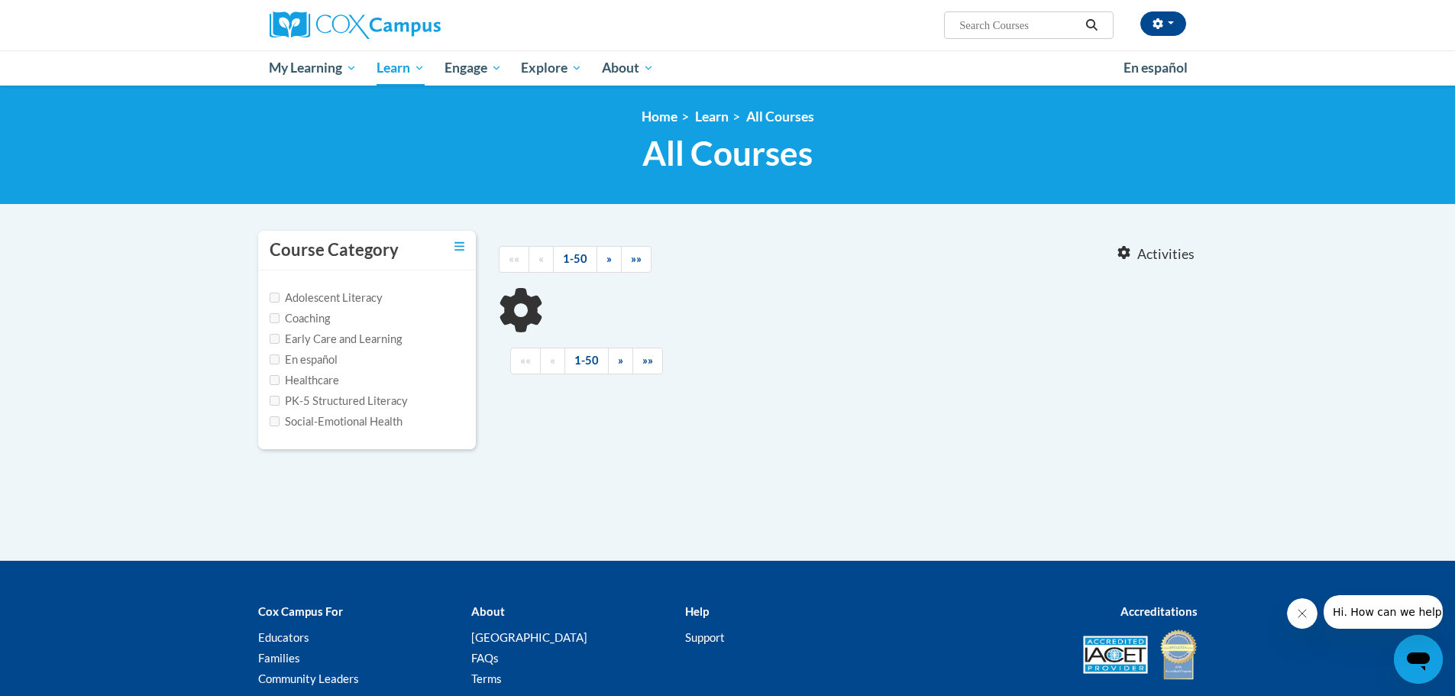
type input "power of language"
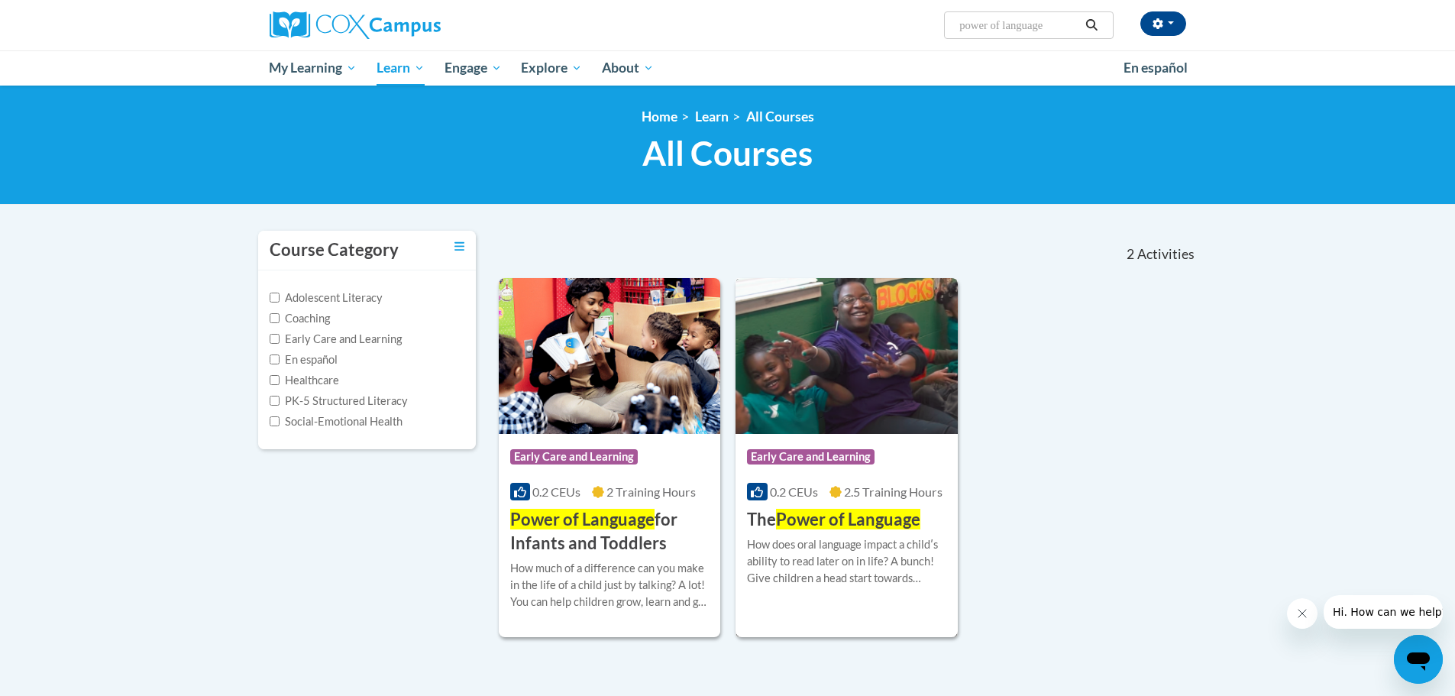
click at [825, 564] on div "How does oral language impact a childʹs ability to read later on in life? A bun…" at bounding box center [846, 561] width 199 height 50
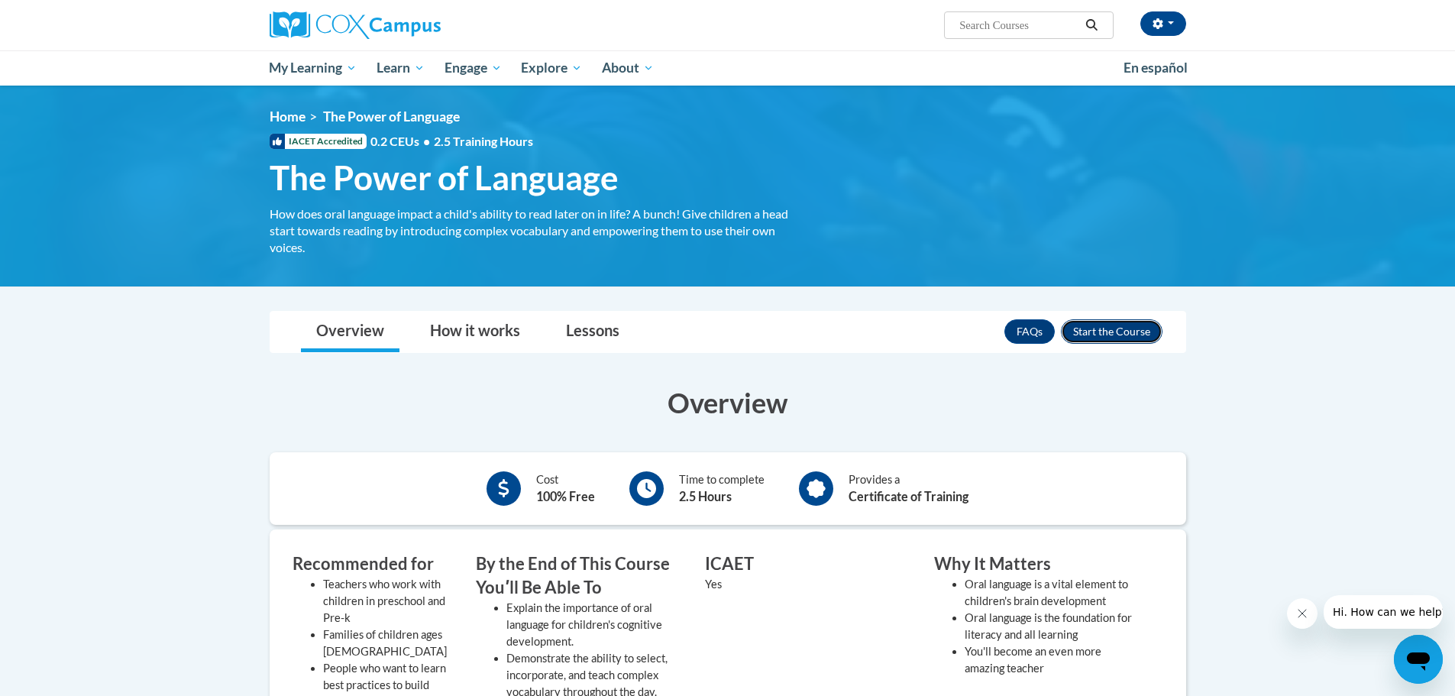
click at [1076, 334] on button "Enroll" at bounding box center [1112, 331] width 102 height 24
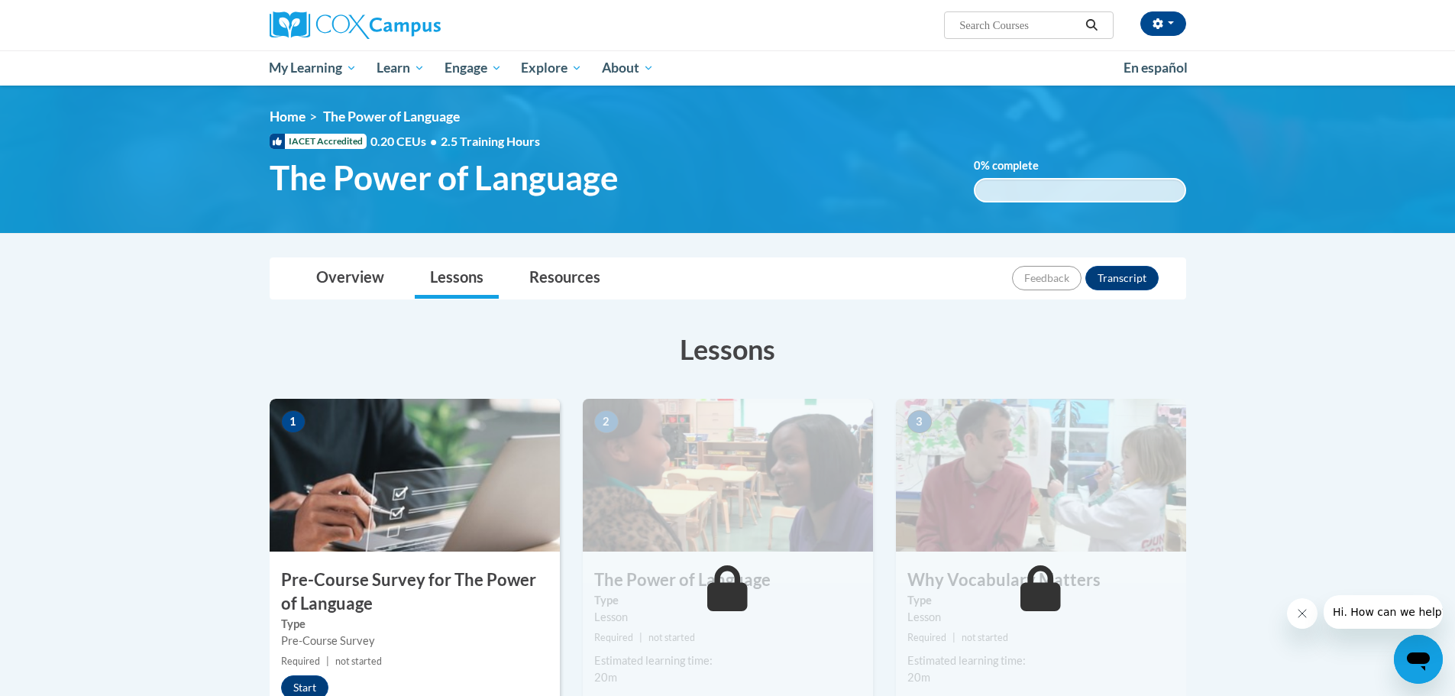
click at [1016, 24] on input "Search..." at bounding box center [1019, 25] width 122 height 18
type input "meaningful language"
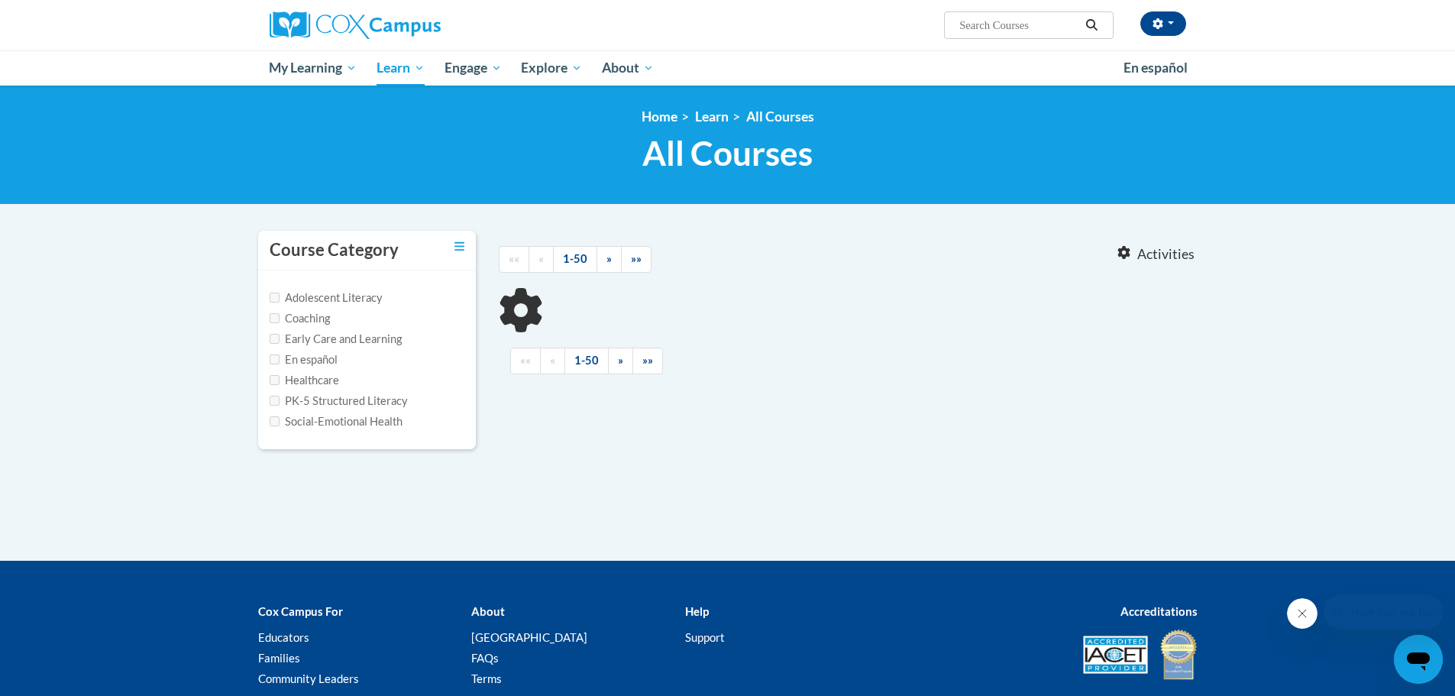
type input "meaningful language"
click at [277, 341] on input "Early Care and Learning" at bounding box center [275, 339] width 10 height 10
checkbox input "true"
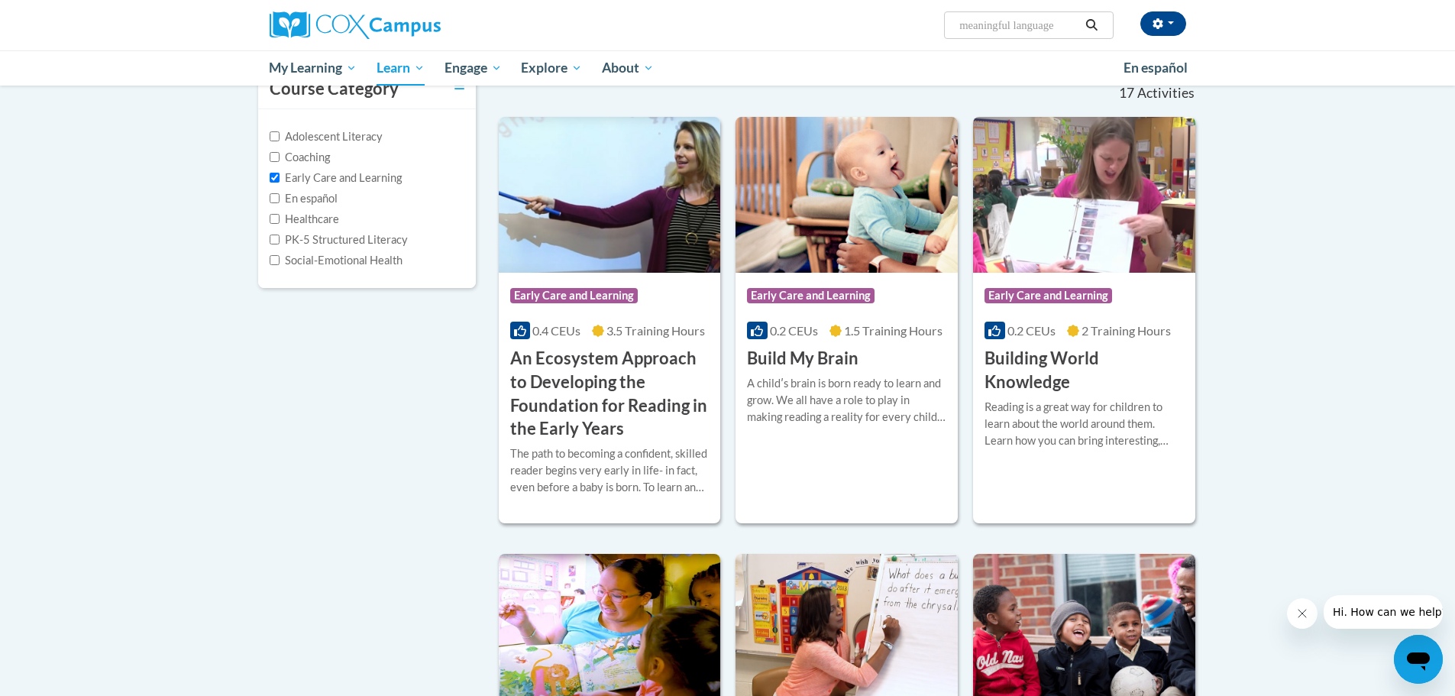
scroll to position [458, 0]
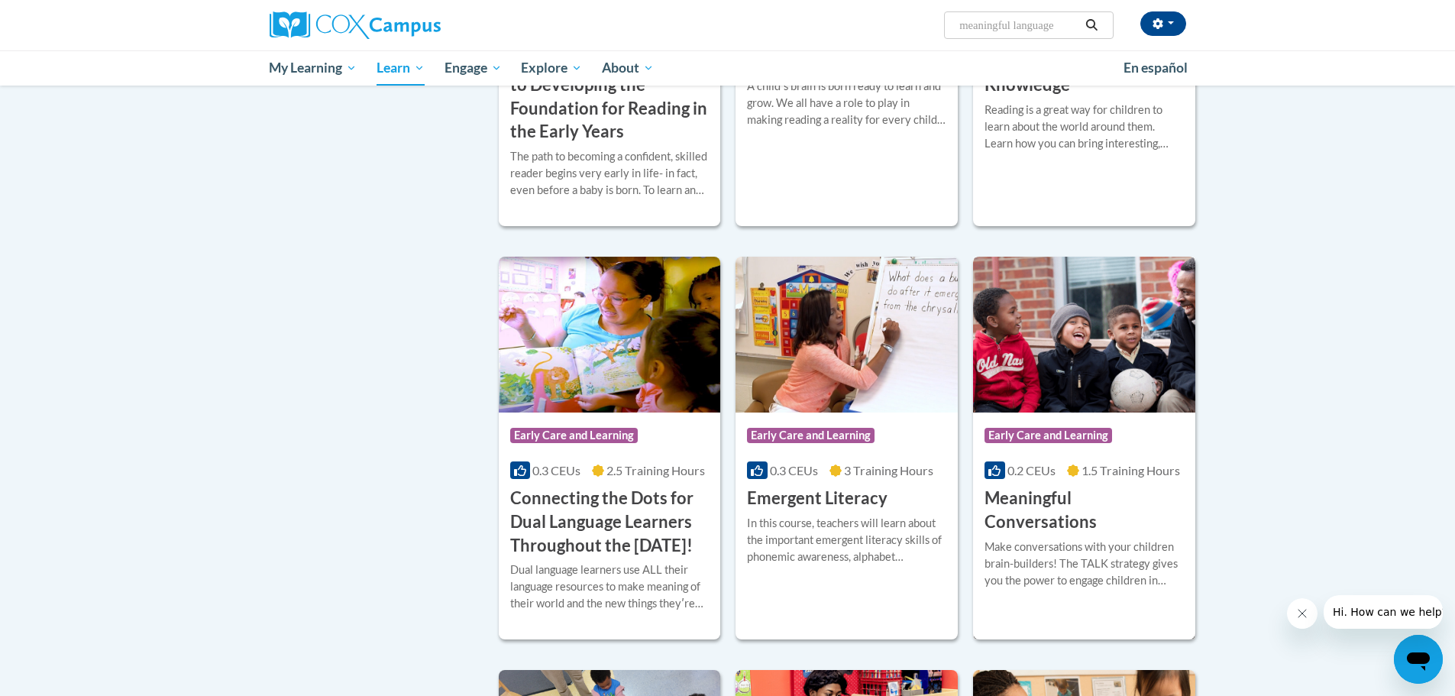
click at [1050, 538] on div "Make conversations with your children brain-builders! The TALK strategy gives y…" at bounding box center [1083, 563] width 199 height 50
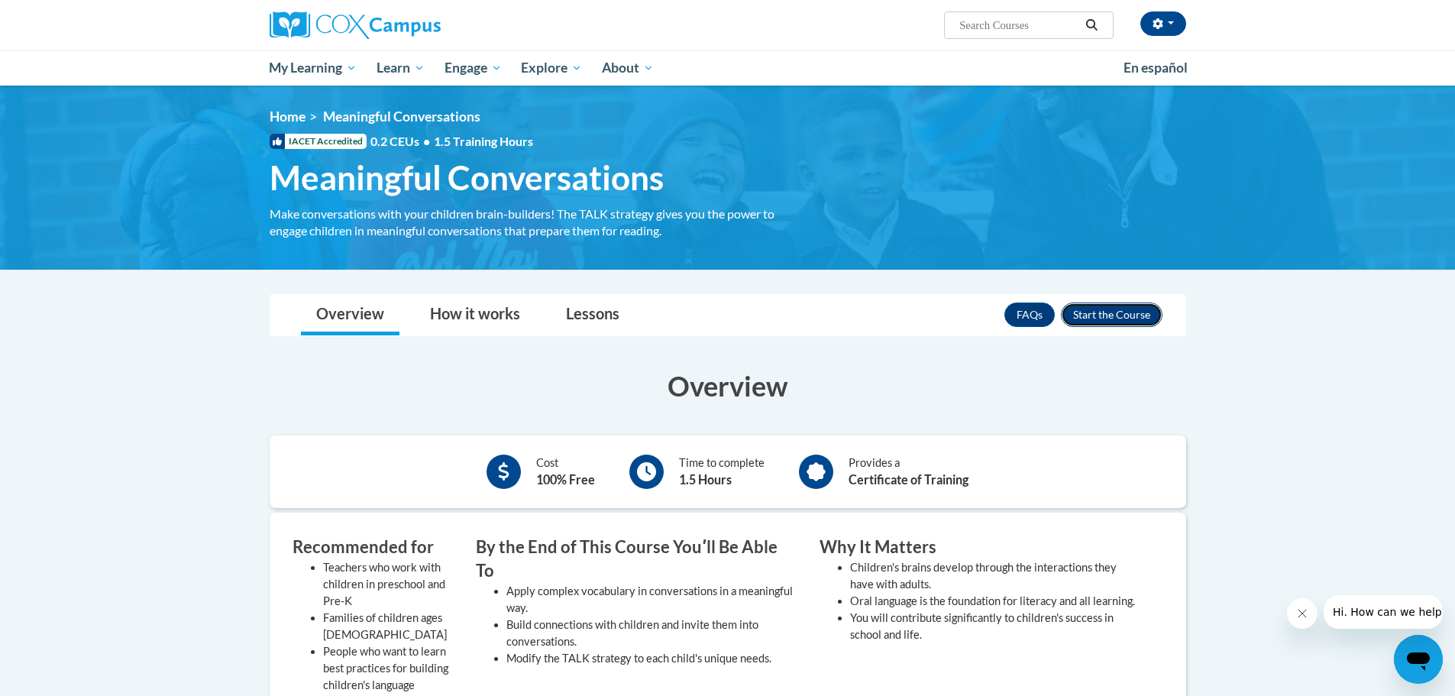
click at [1101, 318] on button "Enroll" at bounding box center [1112, 314] width 102 height 24
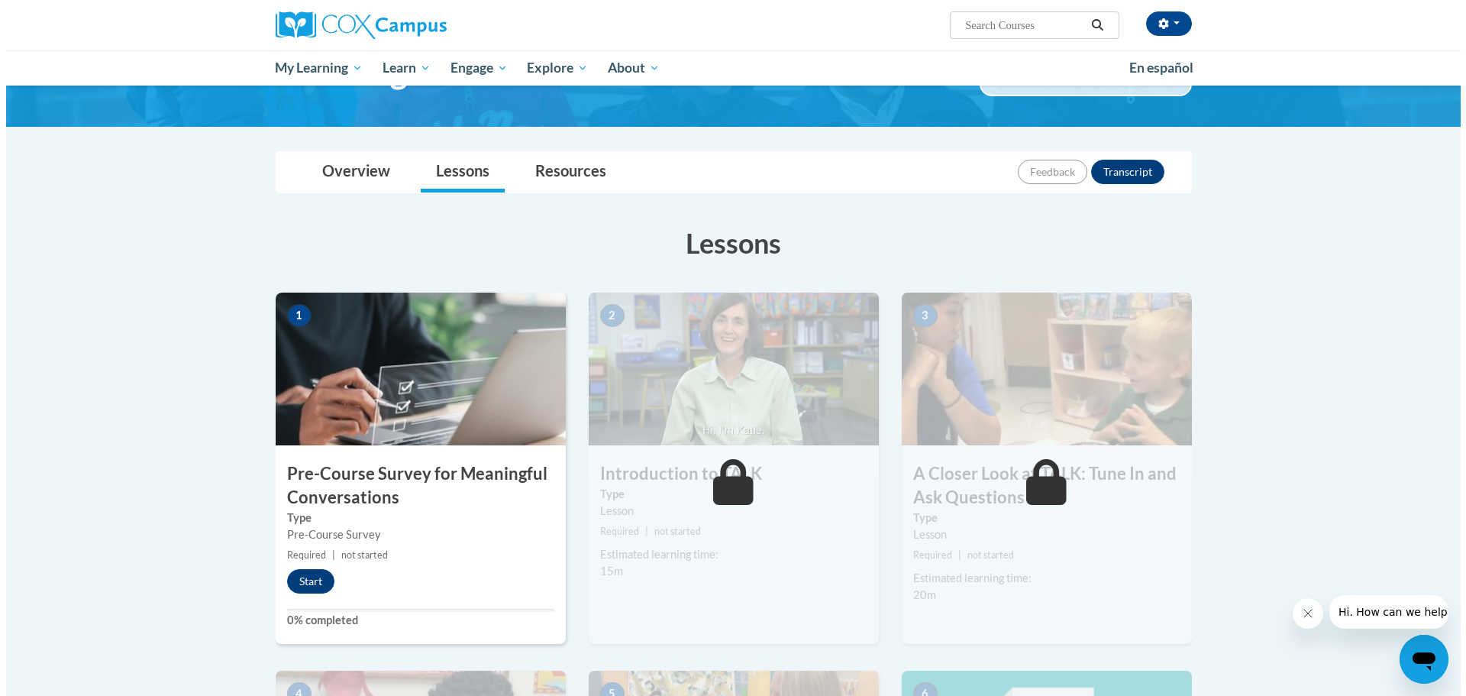
scroll to position [305, 0]
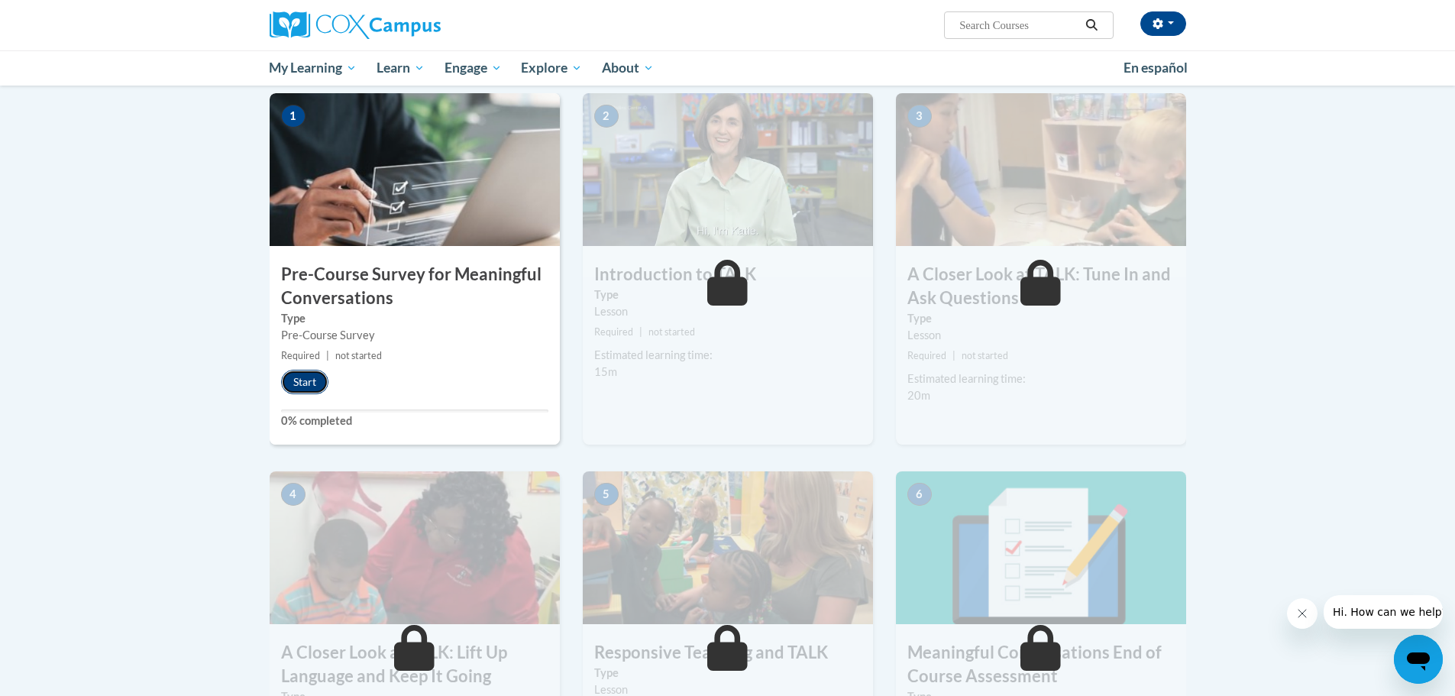
click at [299, 373] on button "Start" at bounding box center [304, 382] width 47 height 24
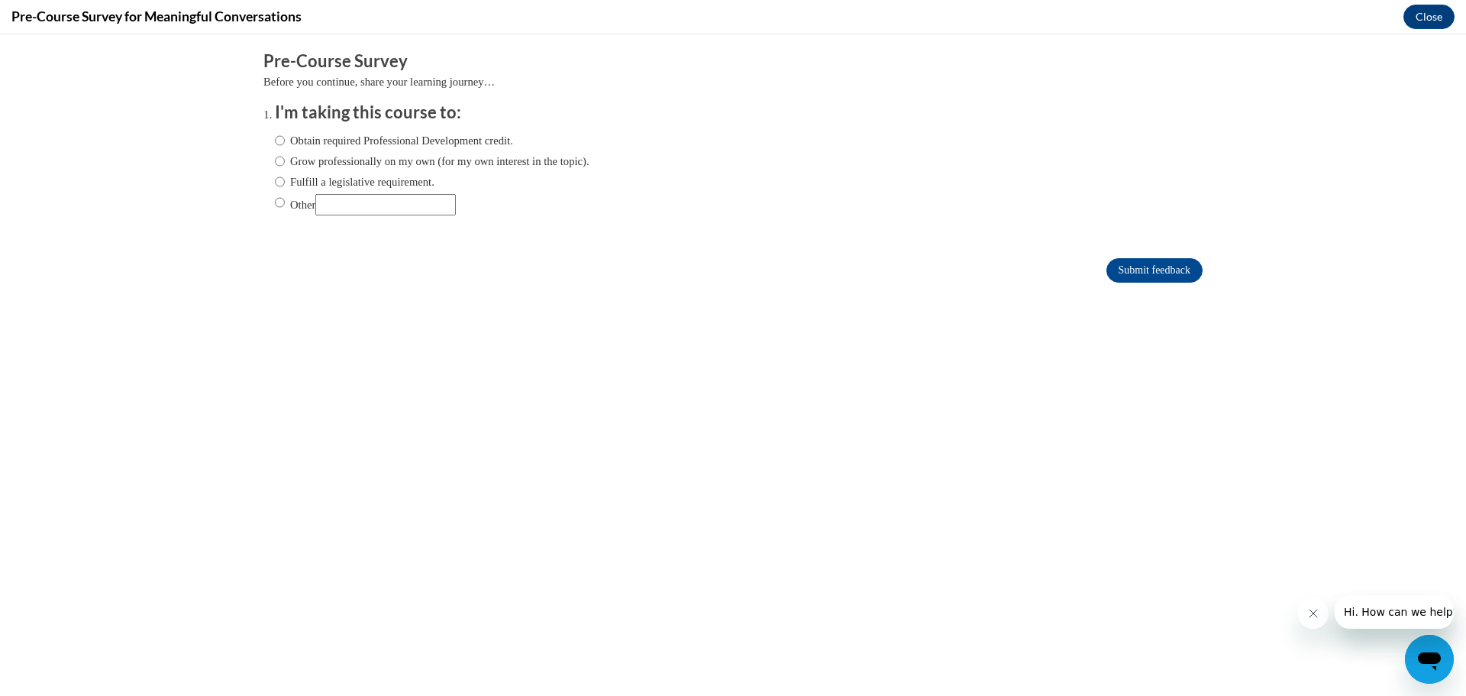
scroll to position [0, 0]
click at [283, 140] on label "Obtain required Professional Development credit." at bounding box center [394, 140] width 238 height 17
click at [283, 140] on input "Obtain required Professional Development credit." at bounding box center [280, 140] width 10 height 17
radio input "true"
click at [1171, 263] on input "Submit feedback" at bounding box center [1154, 270] width 96 height 24
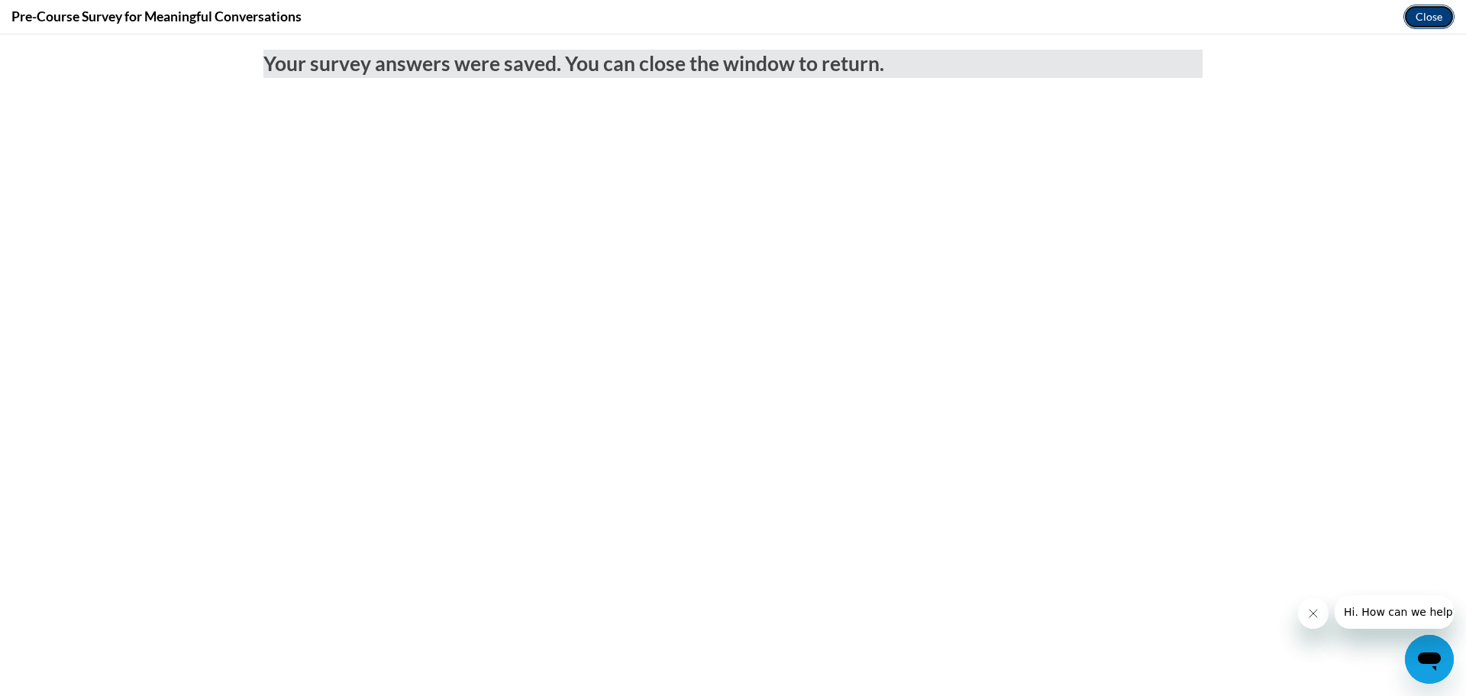
click at [1412, 15] on button "Close" at bounding box center [1429, 17] width 51 height 24
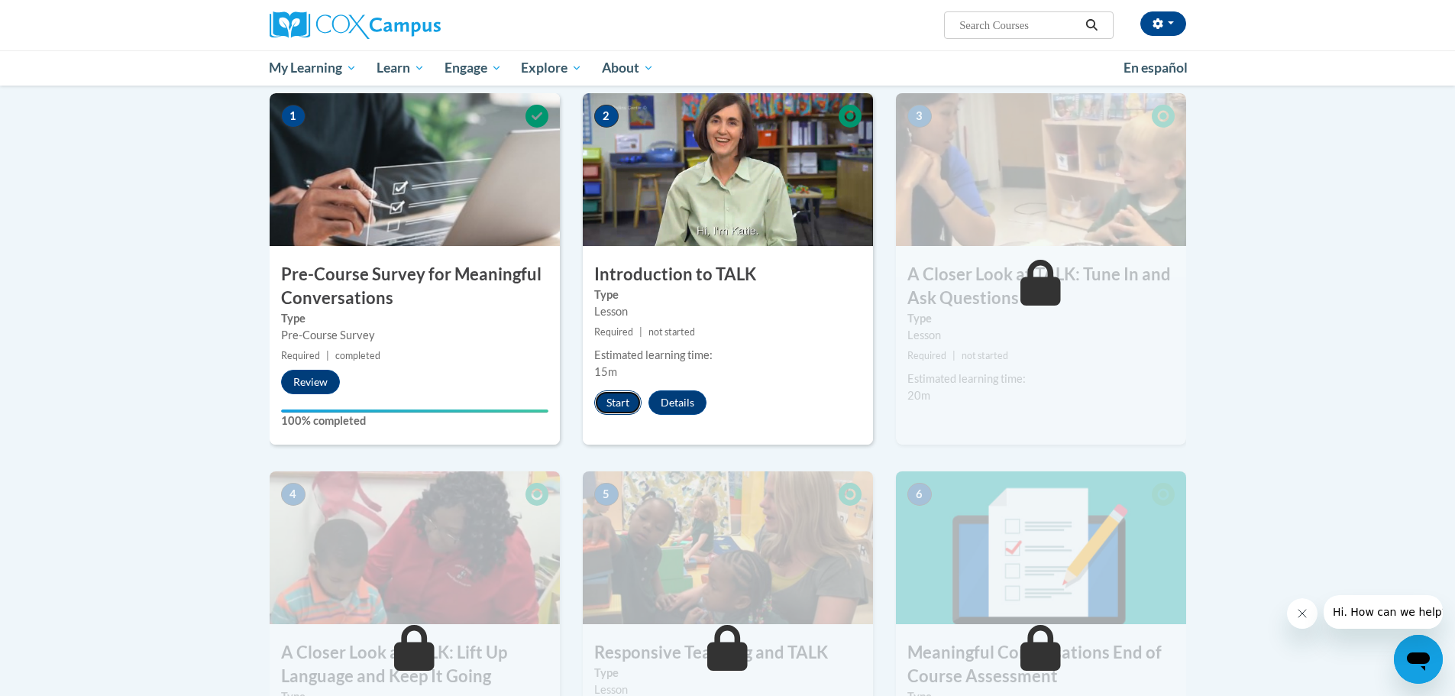
click at [622, 396] on button "Start" at bounding box center [617, 402] width 47 height 24
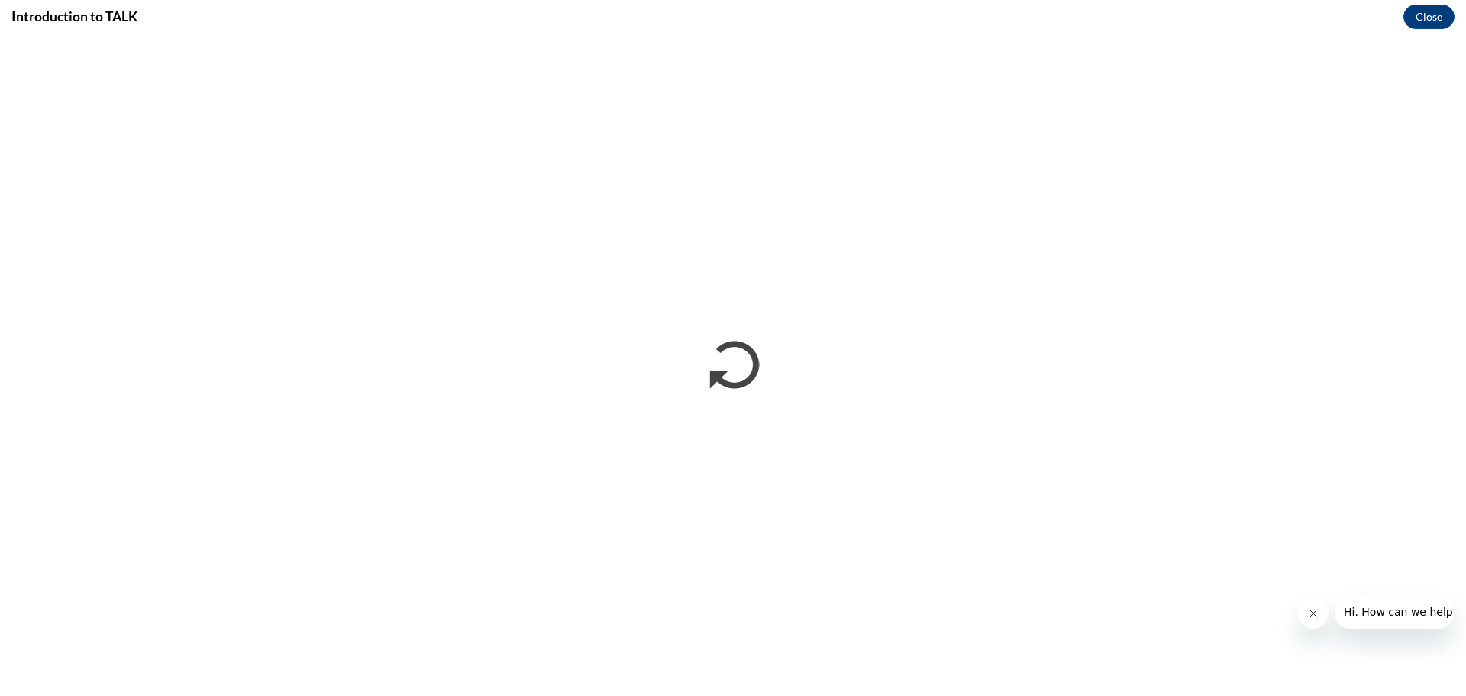
click at [1309, 613] on icon "Close message from company" at bounding box center [1313, 613] width 12 height 12
